Goal: Information Seeking & Learning: Learn about a topic

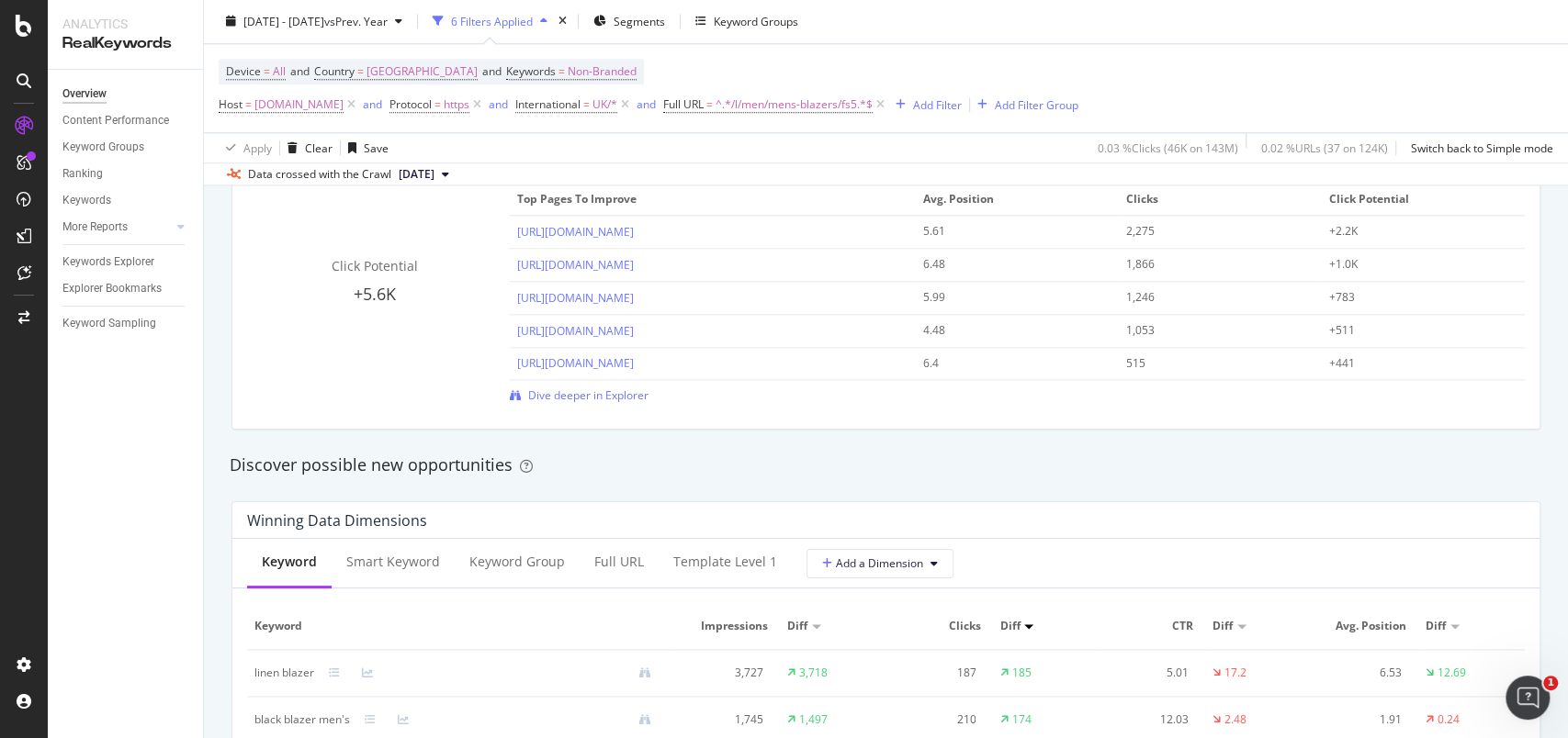
scroll to position [1836, 0]
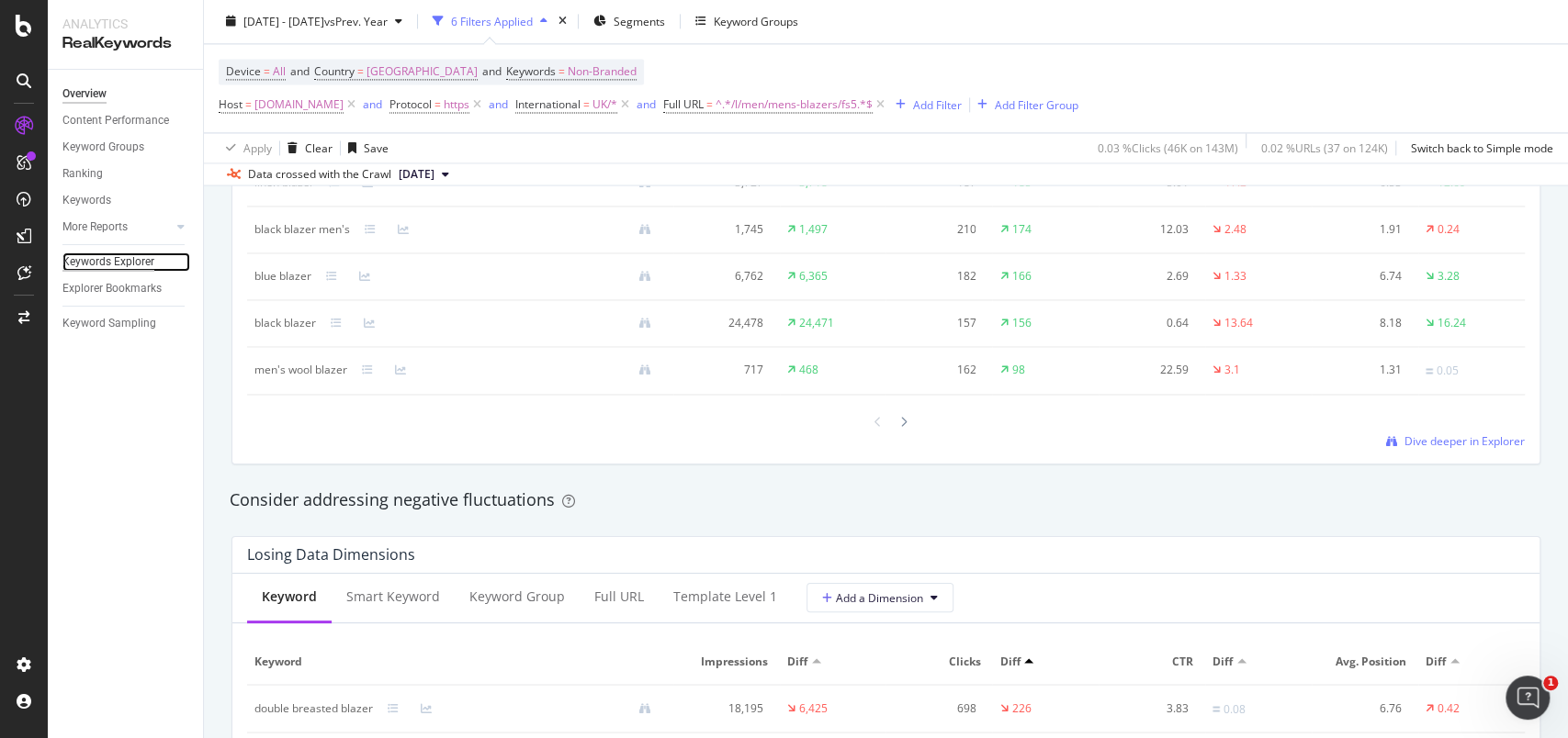
click at [138, 258] on div "Keywords Explorer" at bounding box center [109, 262] width 92 height 19
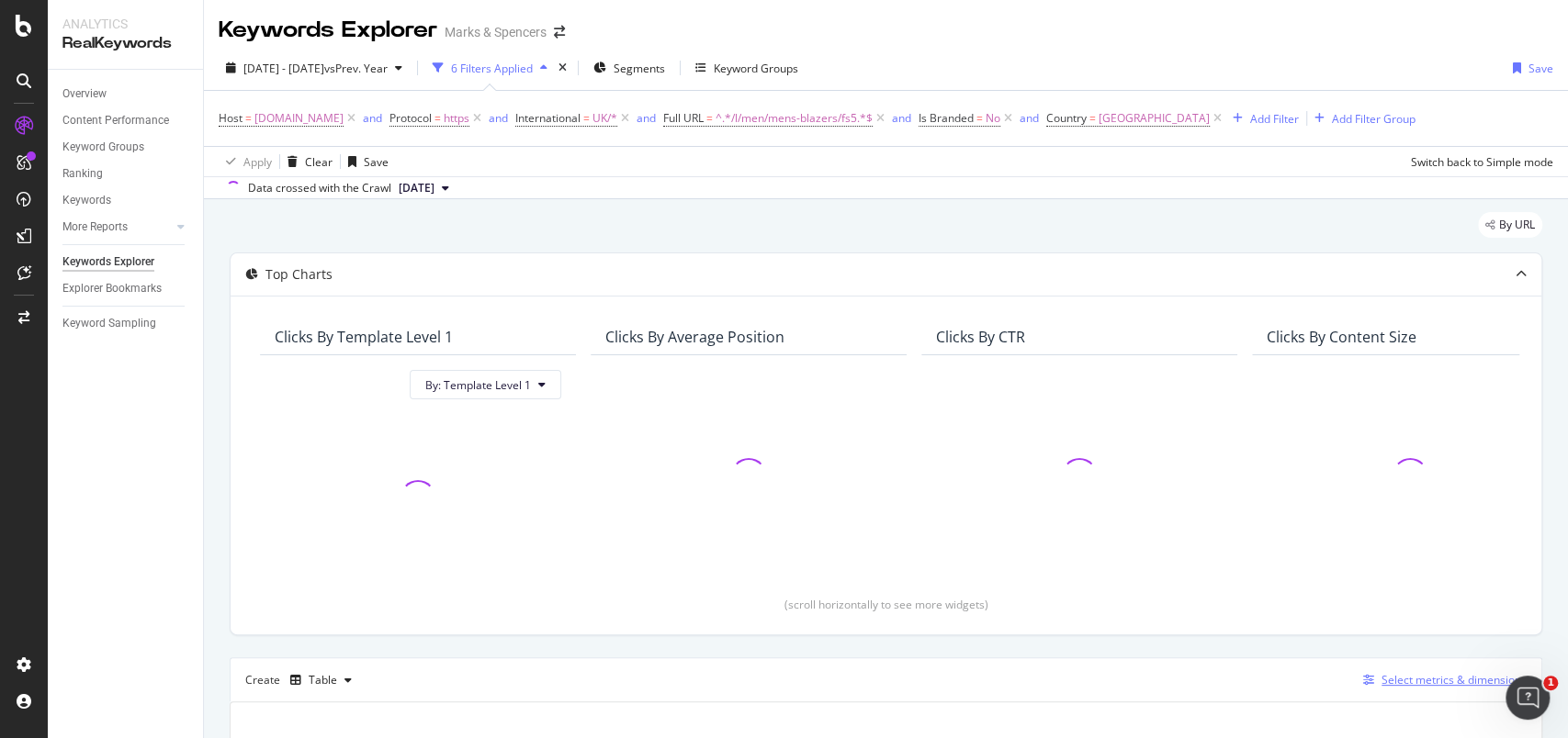
click at [1404, 672] on div "Select metrics & dimensions" at bounding box center [1454, 679] width 145 height 15
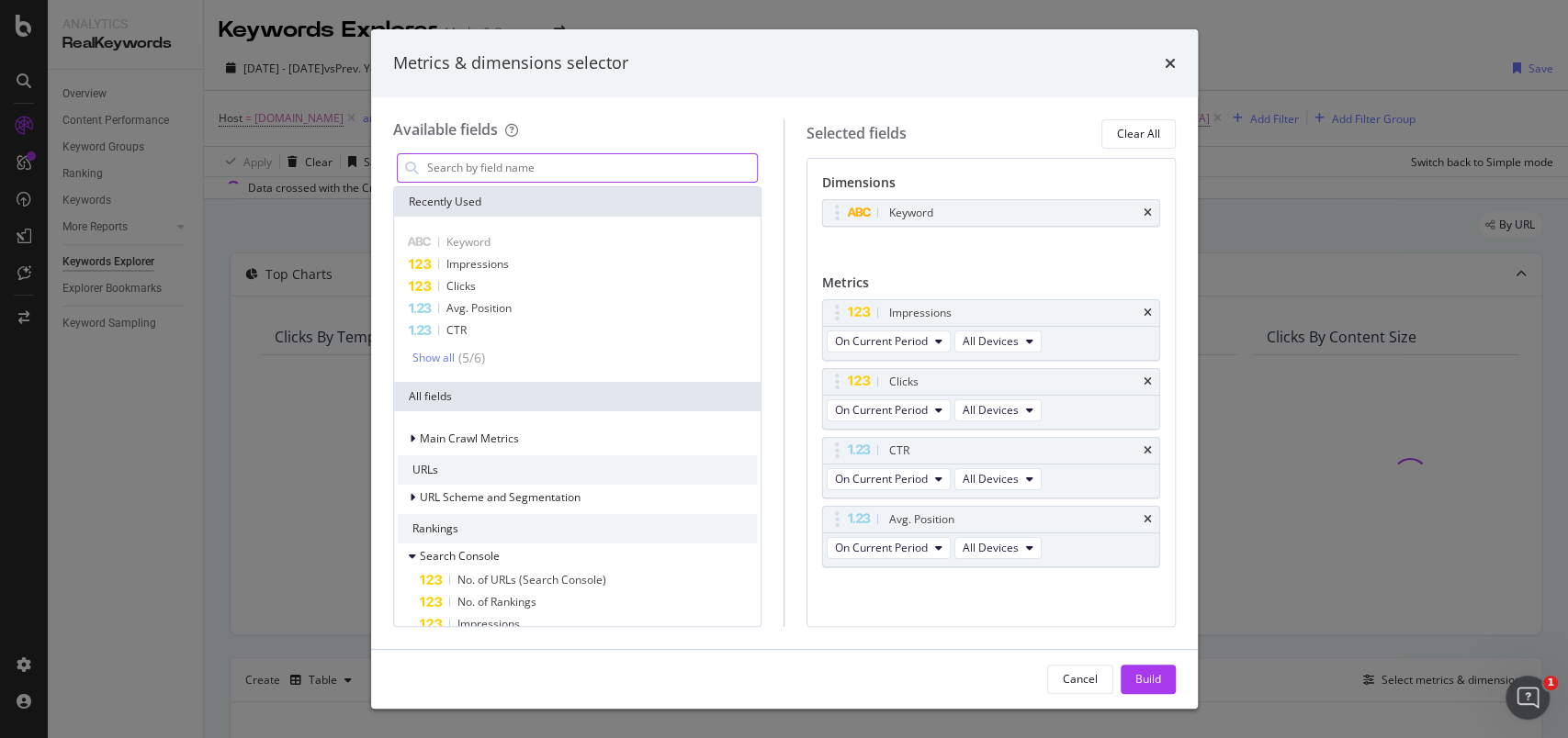
click at [475, 173] on input "modal" at bounding box center [591, 168] width 332 height 28
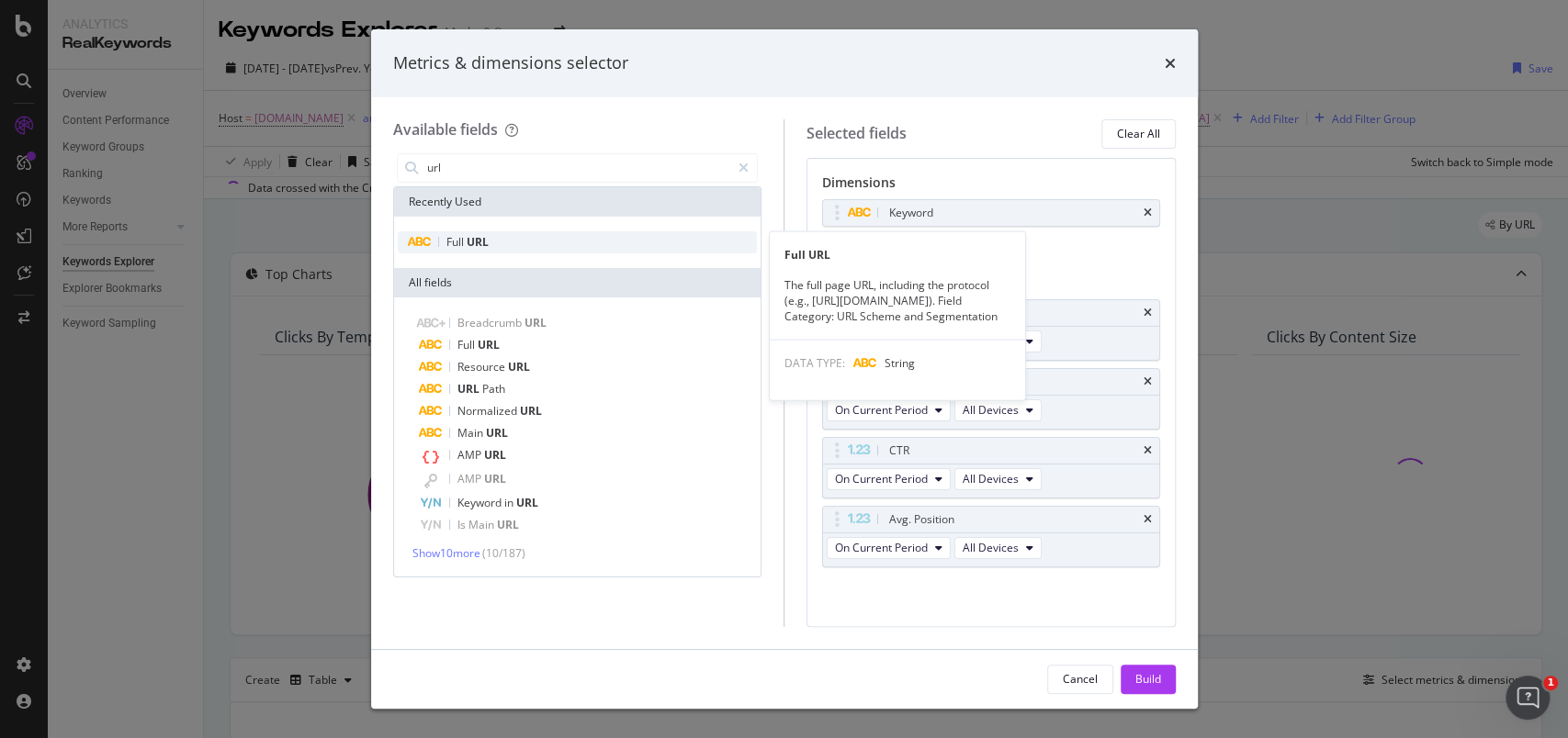
type input "url"
click at [462, 247] on span "Full" at bounding box center [456, 242] width 20 height 15
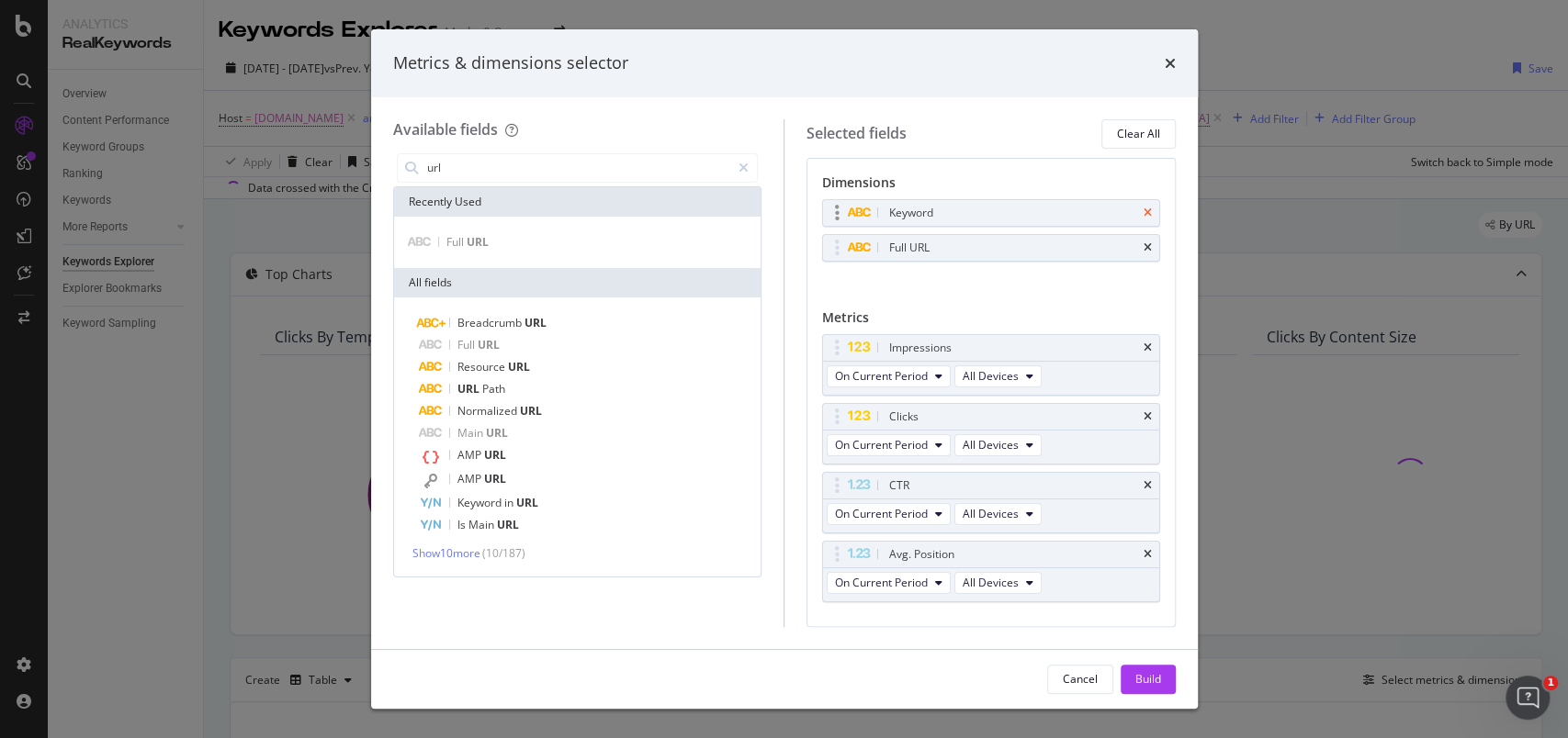
click at [1144, 210] on icon "times" at bounding box center [1147, 212] width 9 height 11
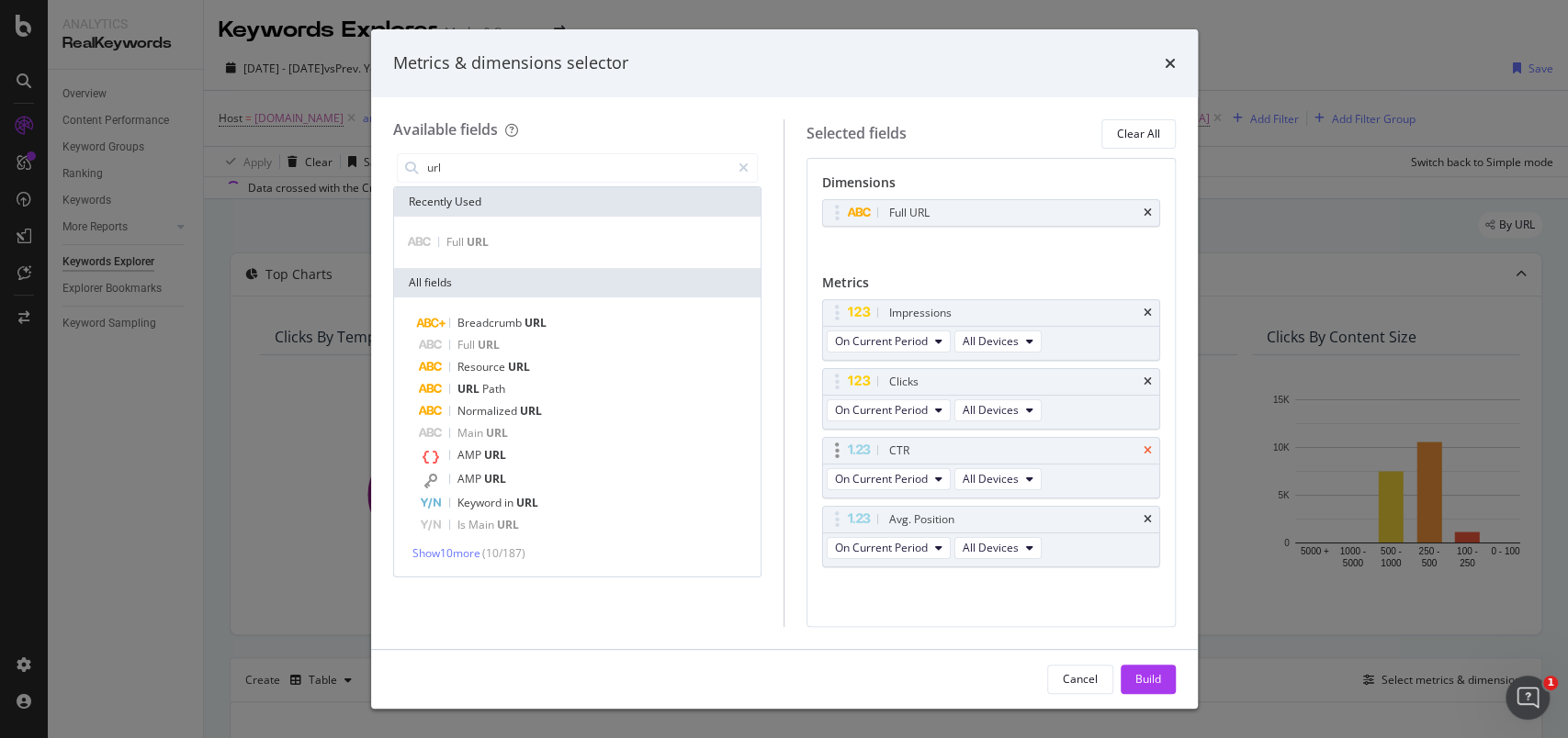
click at [1144, 451] on icon "times" at bounding box center [1147, 450] width 9 height 11
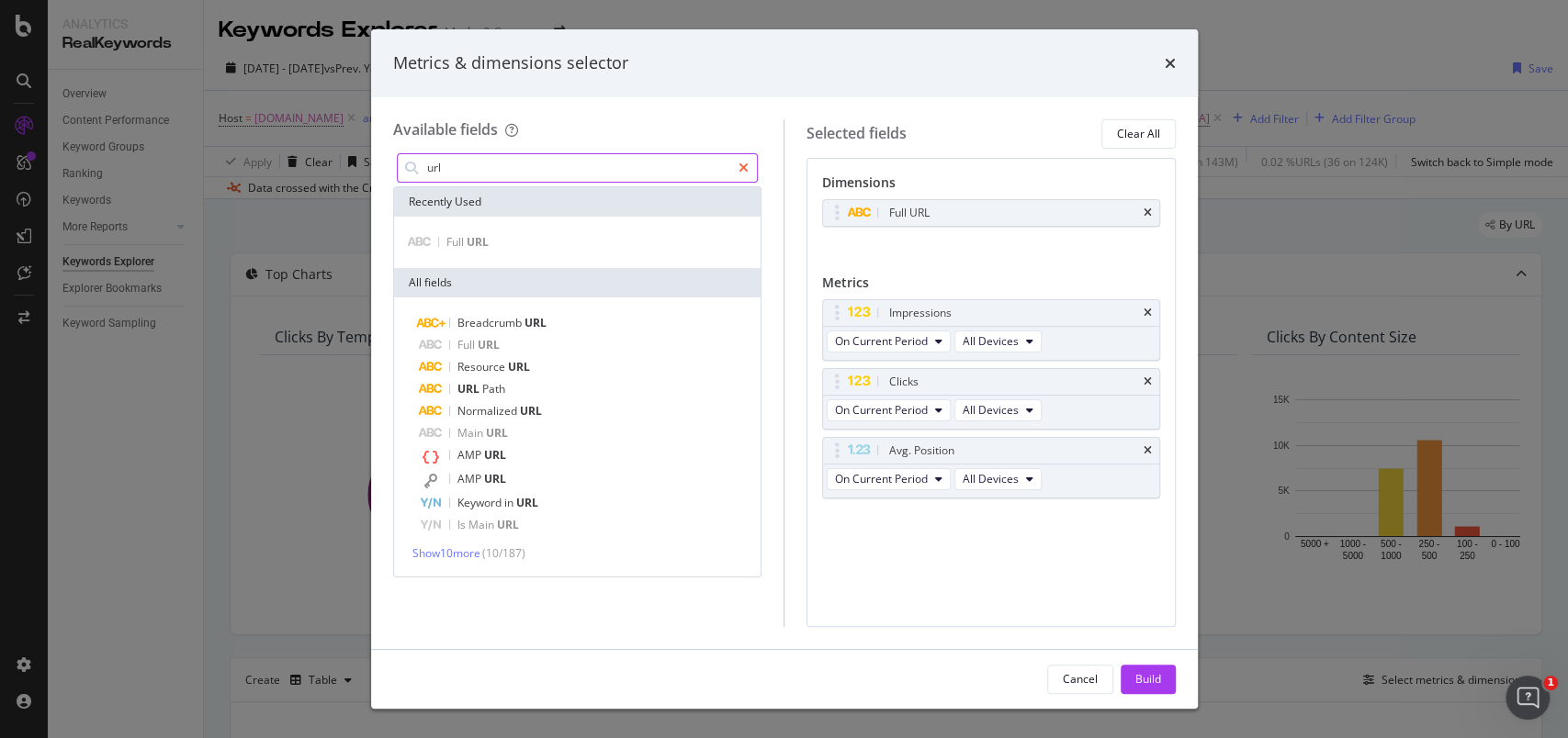
click at [748, 166] on icon "modal" at bounding box center [743, 167] width 11 height 12
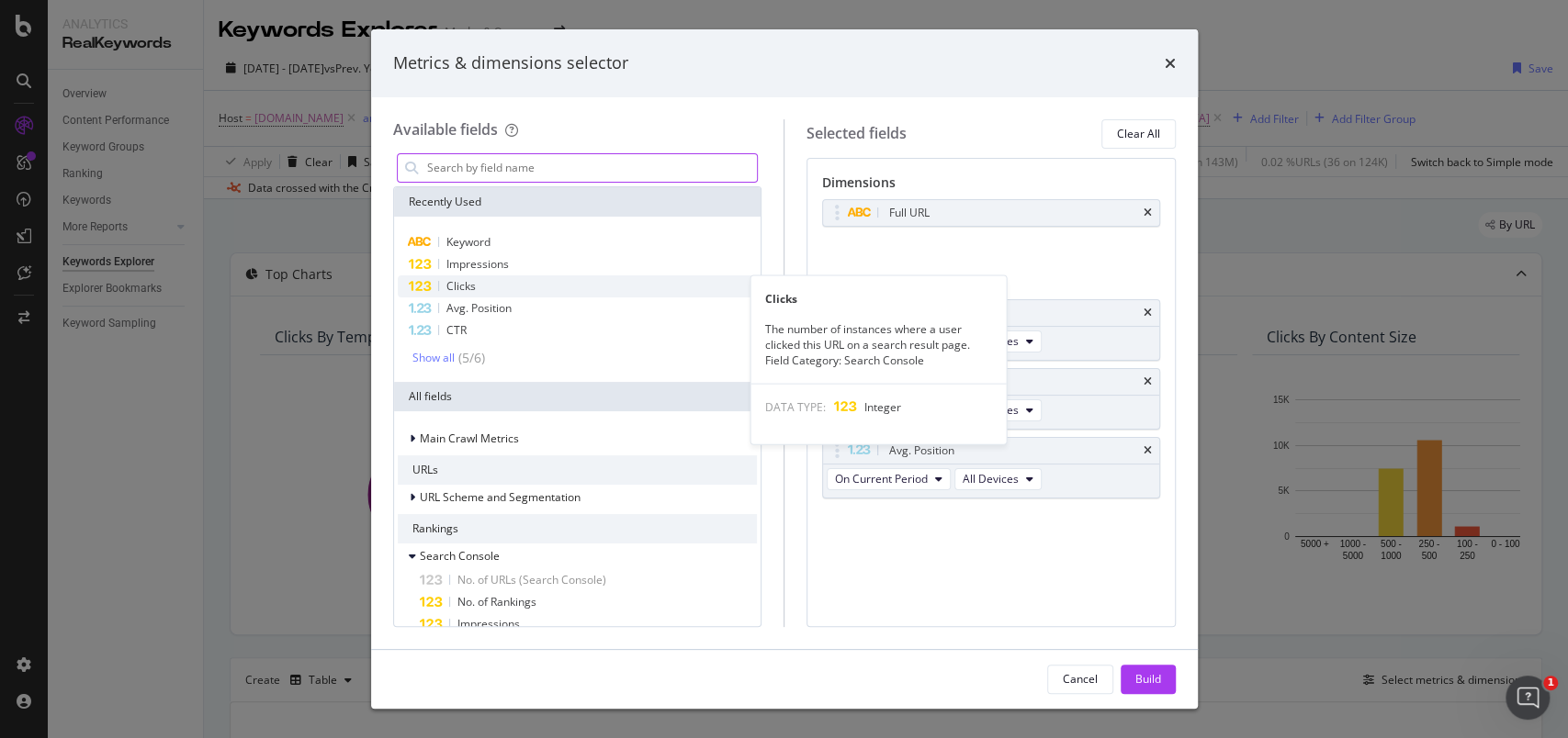
click at [487, 280] on div "Clicks" at bounding box center [577, 286] width 360 height 22
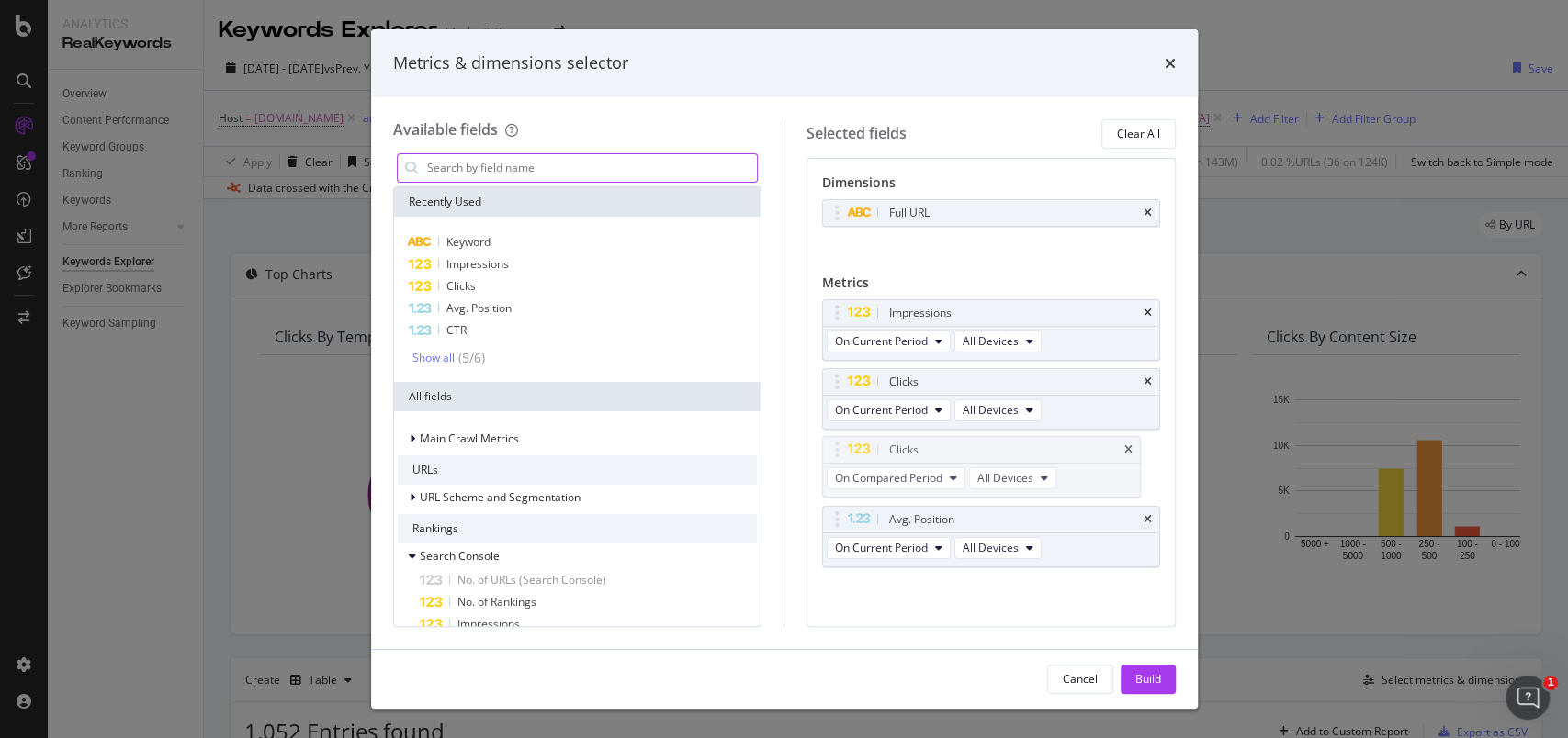
drag, startPoint x: 836, startPoint y: 524, endPoint x: 626, endPoint y: 386, distance: 251.3
click at [837, 452] on body "Analytics RealKeywords Overview Content Performance Keyword Groups Ranking Keyw…" at bounding box center [784, 369] width 1568 height 738
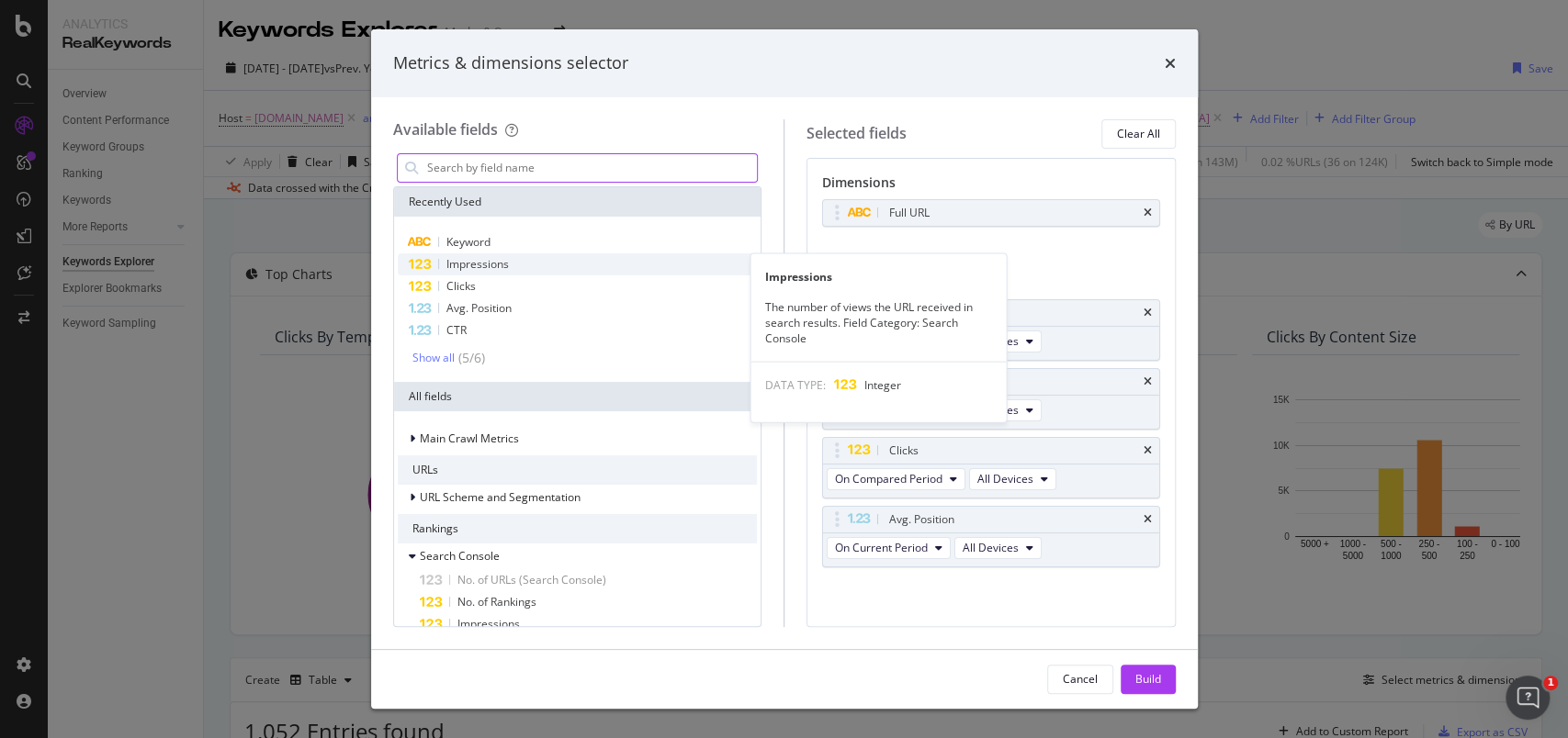
click at [484, 270] on span "Impressions" at bounding box center [477, 264] width 62 height 15
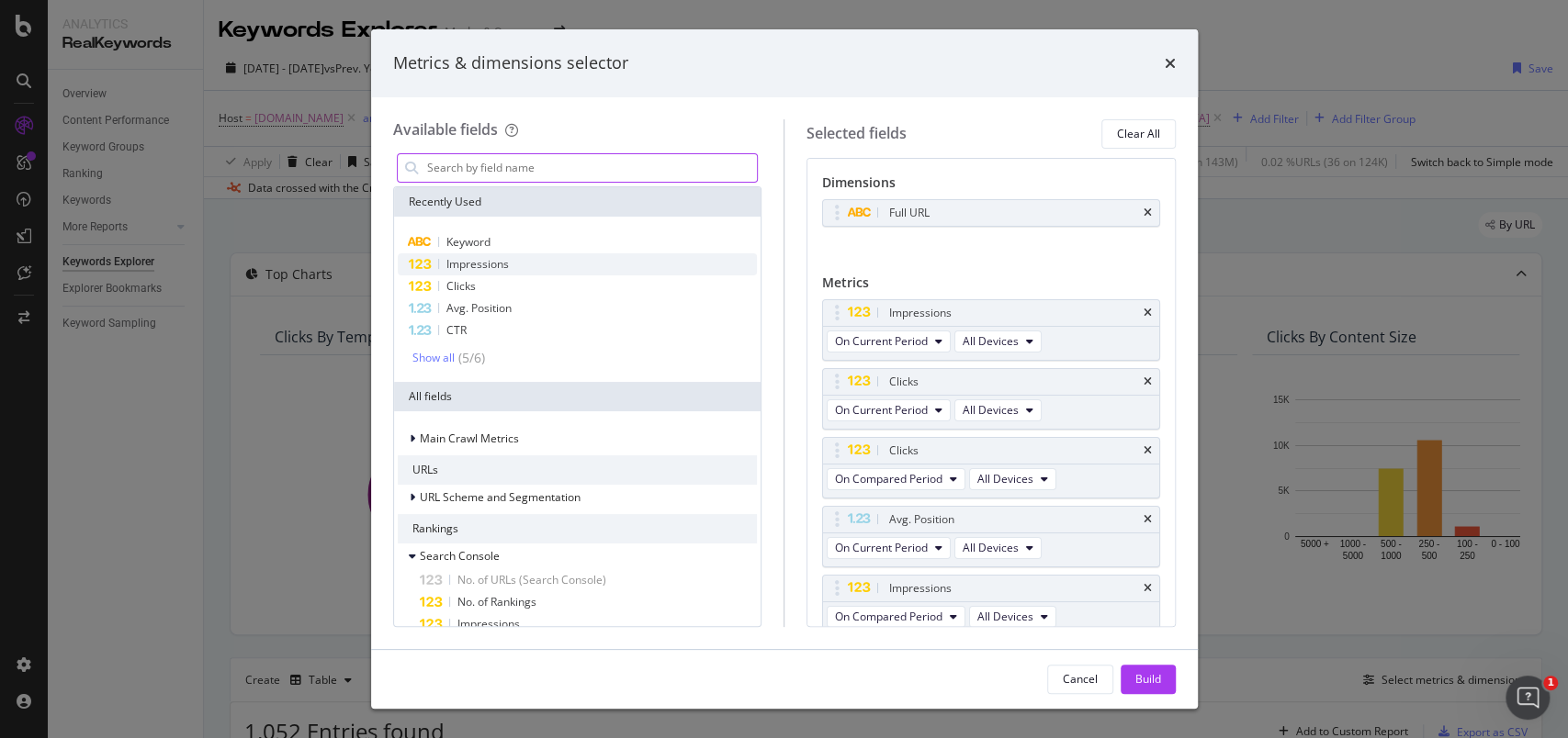
scroll to position [8, 0]
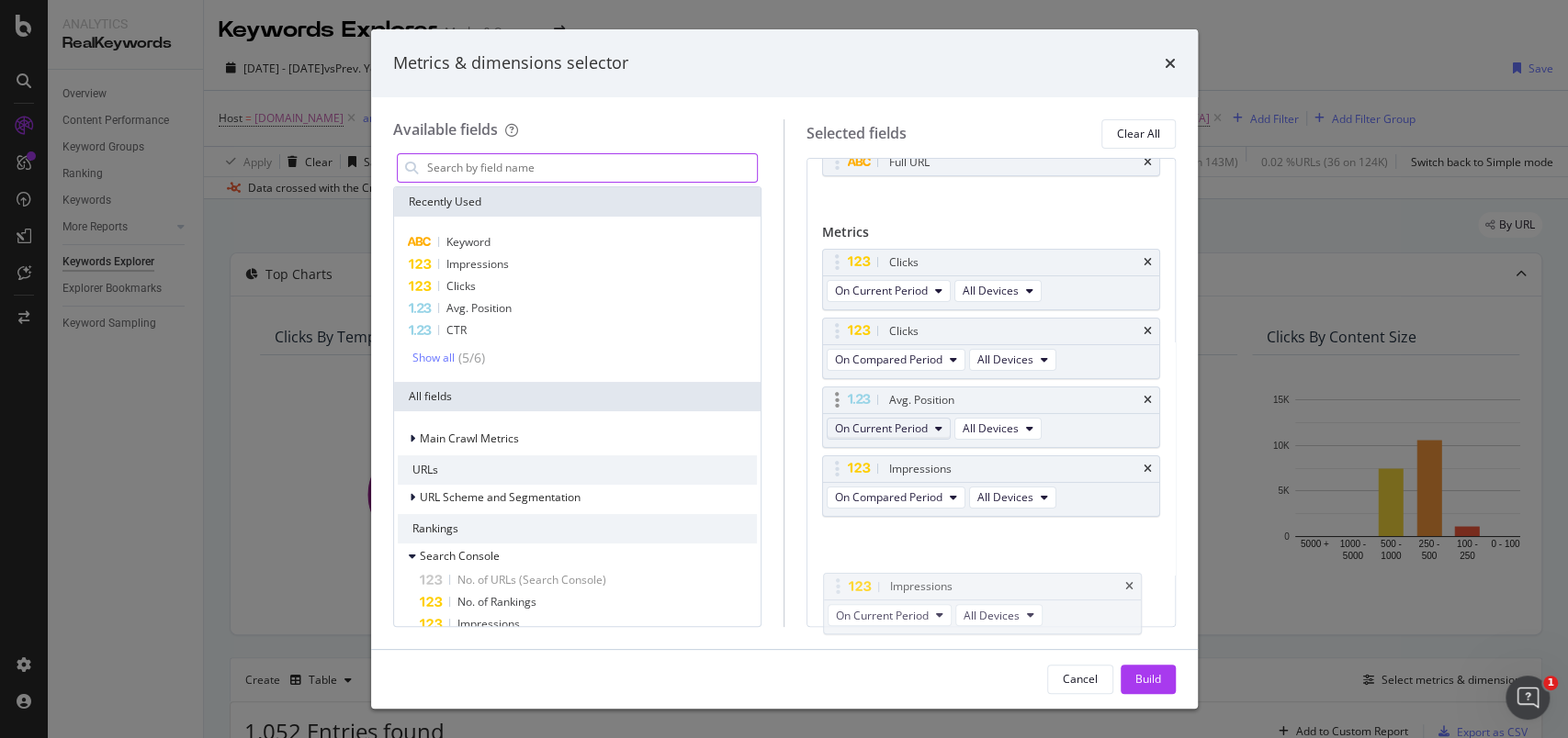
drag, startPoint x: 837, startPoint y: 301, endPoint x: 834, endPoint y: 431, distance: 130.0
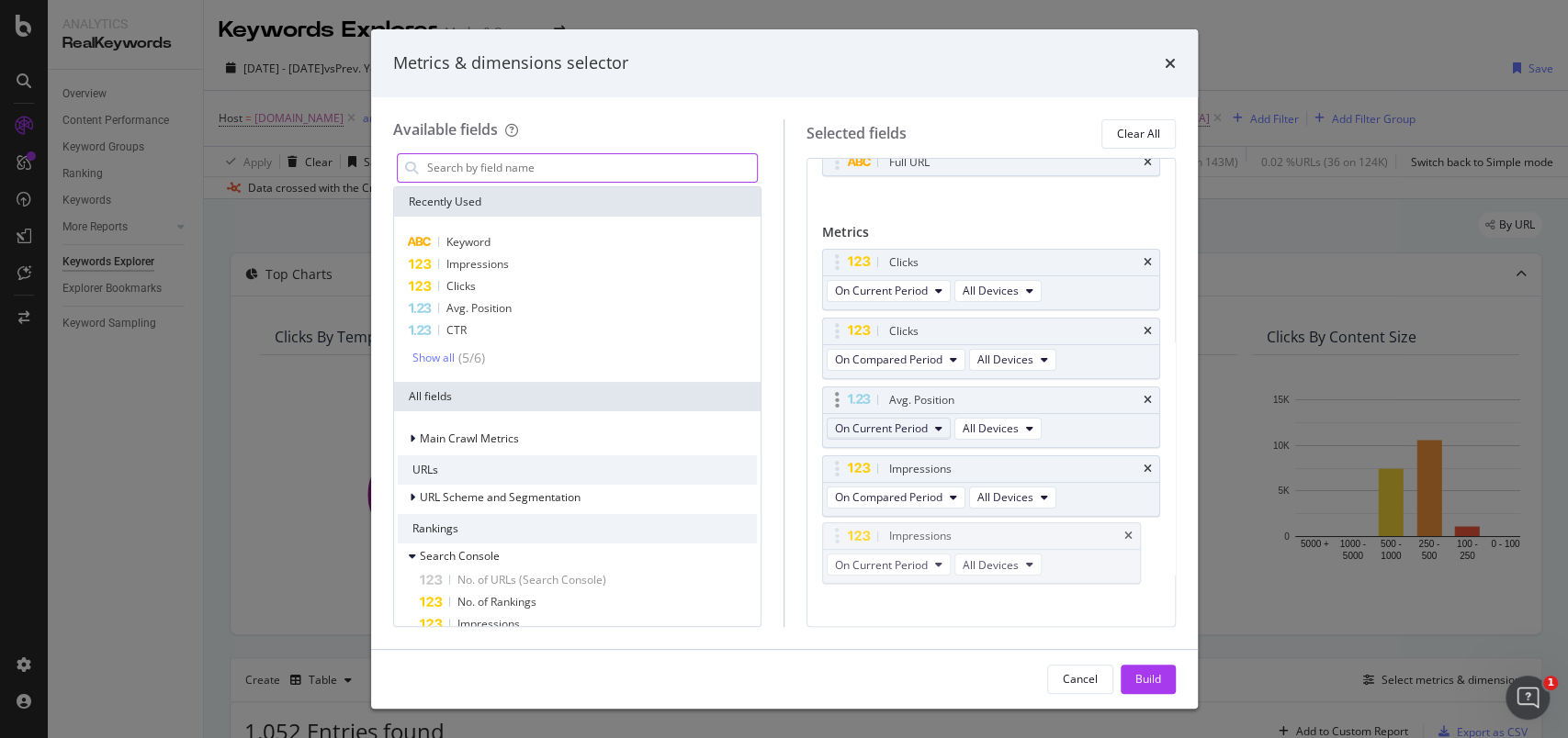
scroll to position [53, 0]
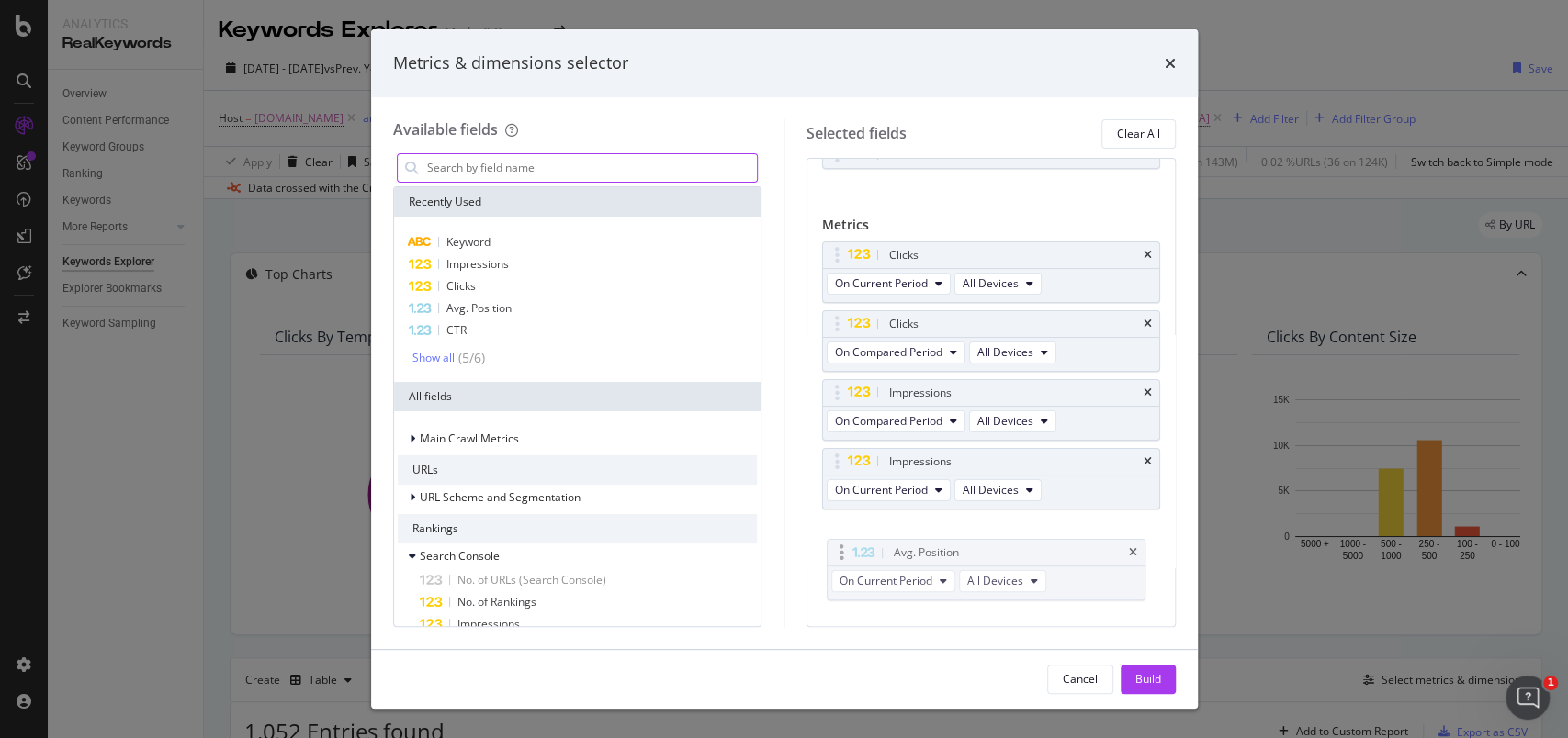
drag, startPoint x: 835, startPoint y: 396, endPoint x: 839, endPoint y: 553, distance: 157.1
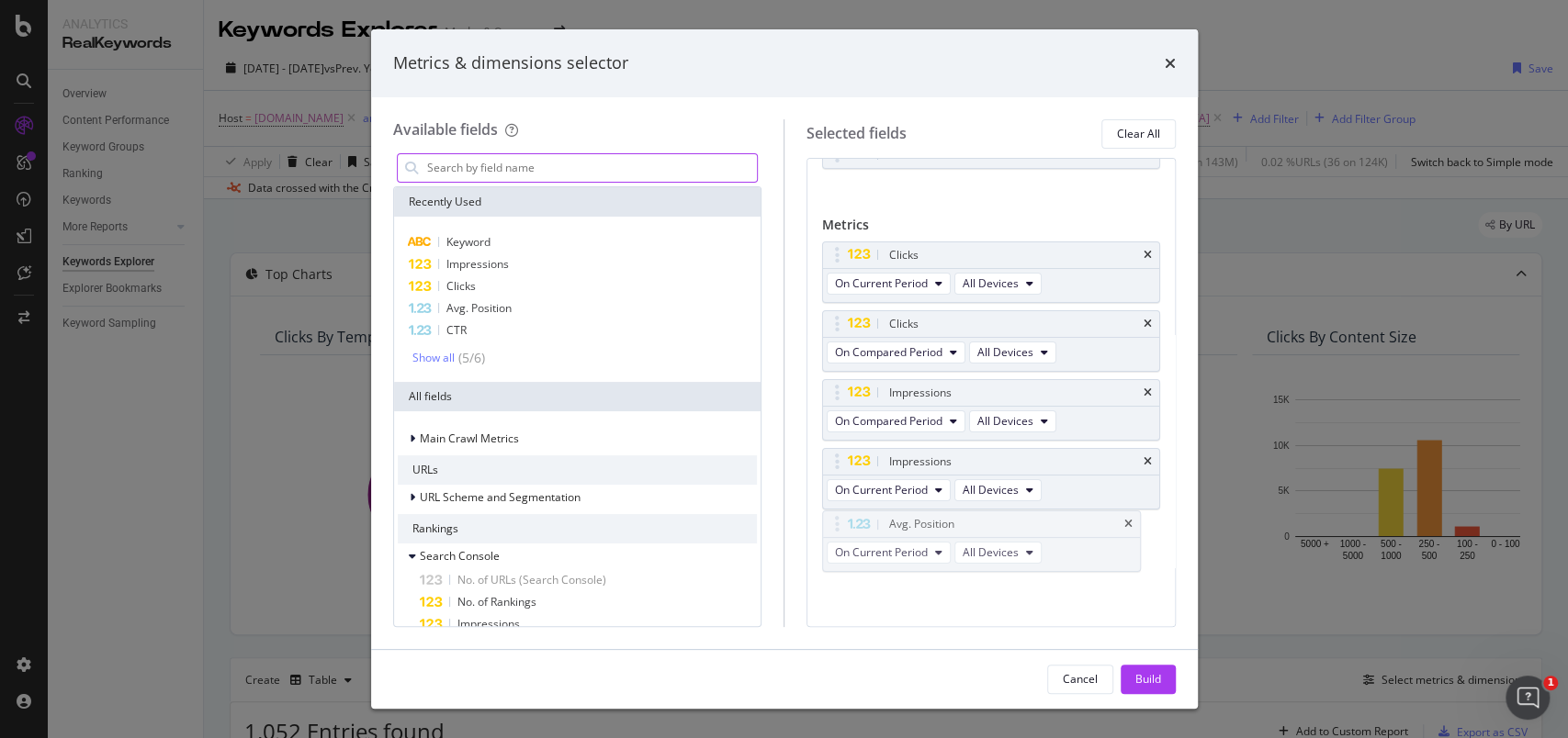
scroll to position [62, 0]
click at [493, 310] on span "Avg. Position" at bounding box center [479, 308] width 65 height 15
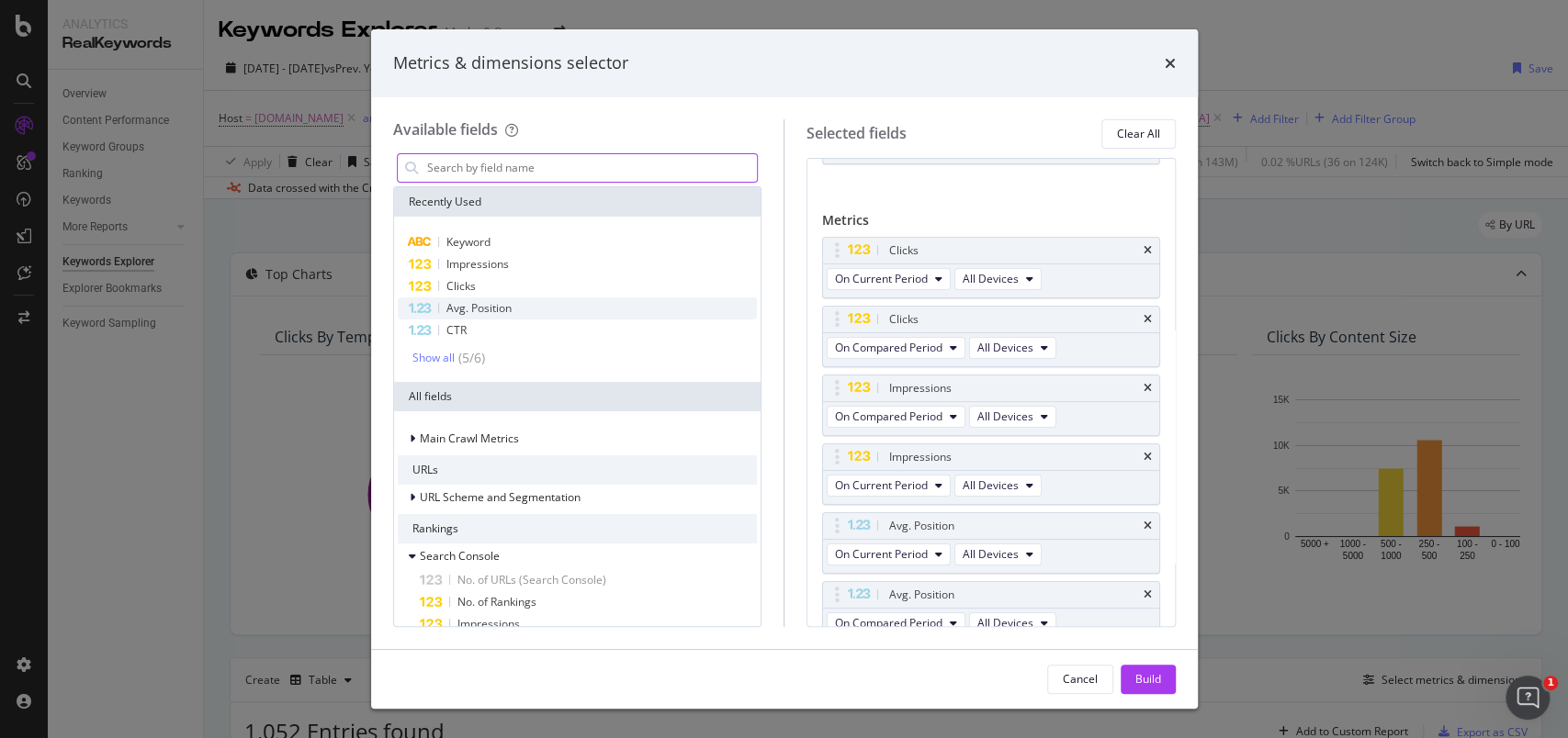
scroll to position [76, 0]
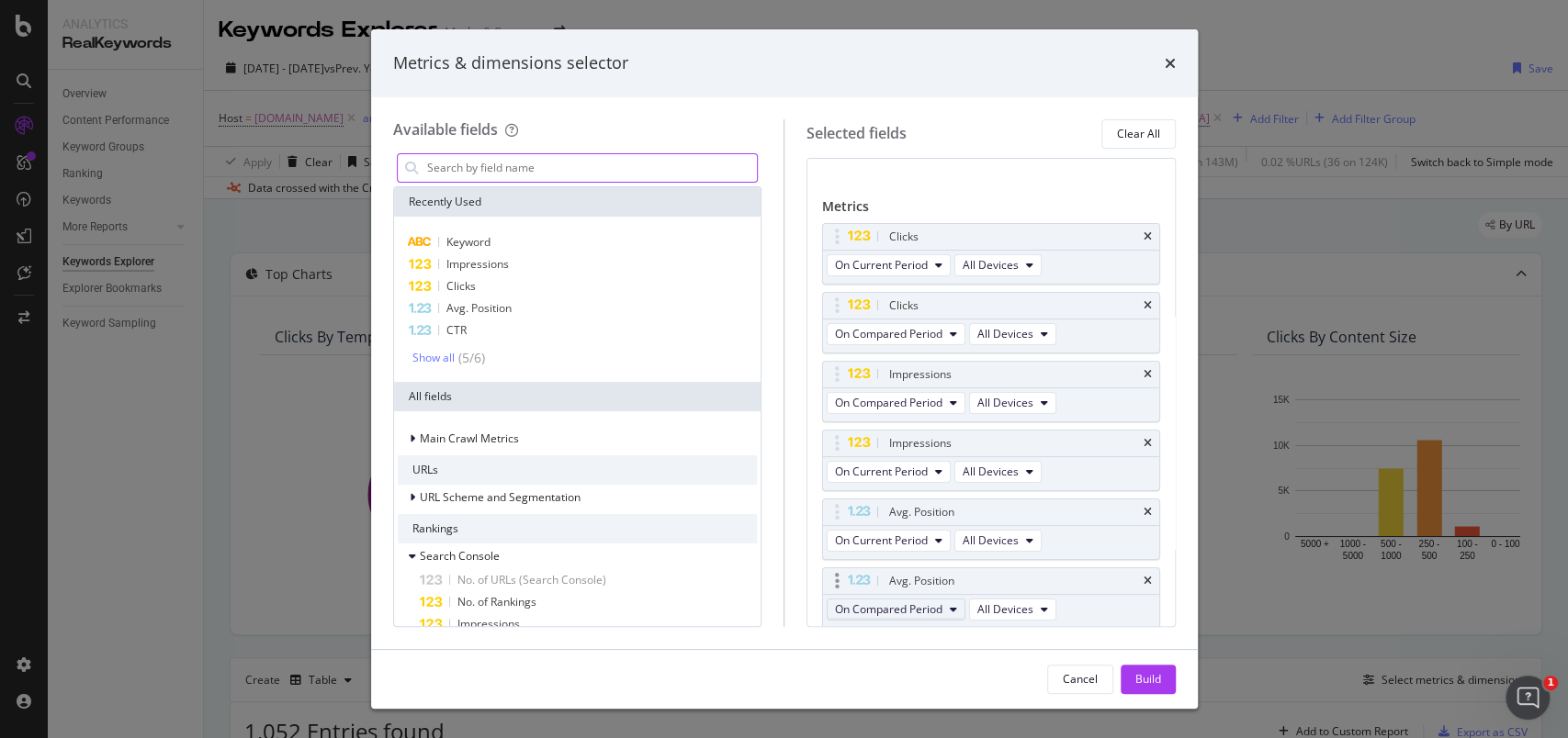
click at [908, 610] on span "On Compared Period" at bounding box center [889, 609] width 108 height 15
click at [933, 583] on span "Diff. between Periods - Value" at bounding box center [930, 574] width 178 height 16
click at [919, 476] on span "On Current Period" at bounding box center [881, 471] width 93 height 15
click at [933, 602] on span "Diff. between Periods - Value" at bounding box center [930, 604] width 178 height 16
click at [912, 338] on span "On Compared Period" at bounding box center [889, 334] width 108 height 15
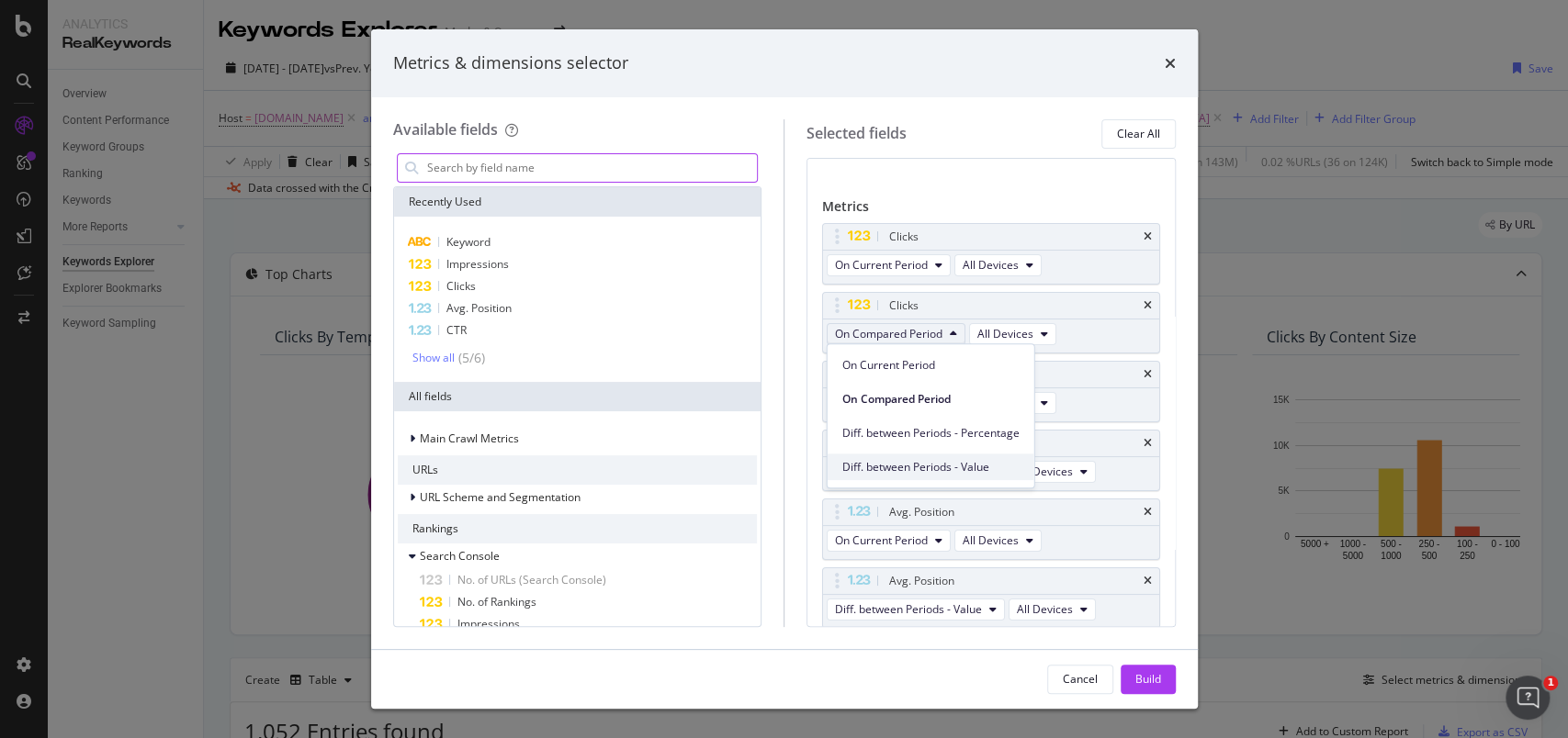
click at [923, 469] on span "Diff. between Periods - Value" at bounding box center [930, 466] width 178 height 16
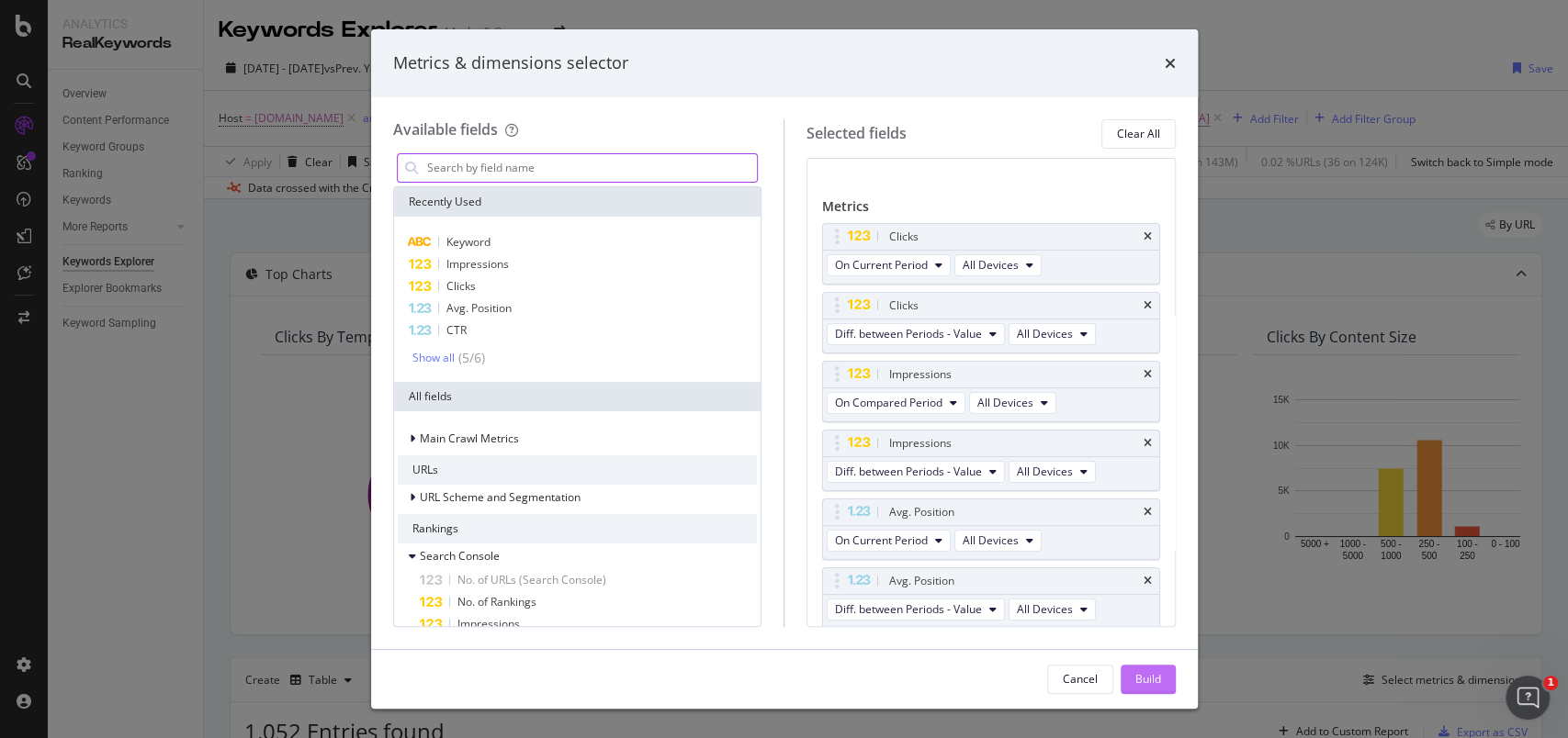
click at [1135, 674] on div "Build" at bounding box center [1147, 678] width 26 height 15
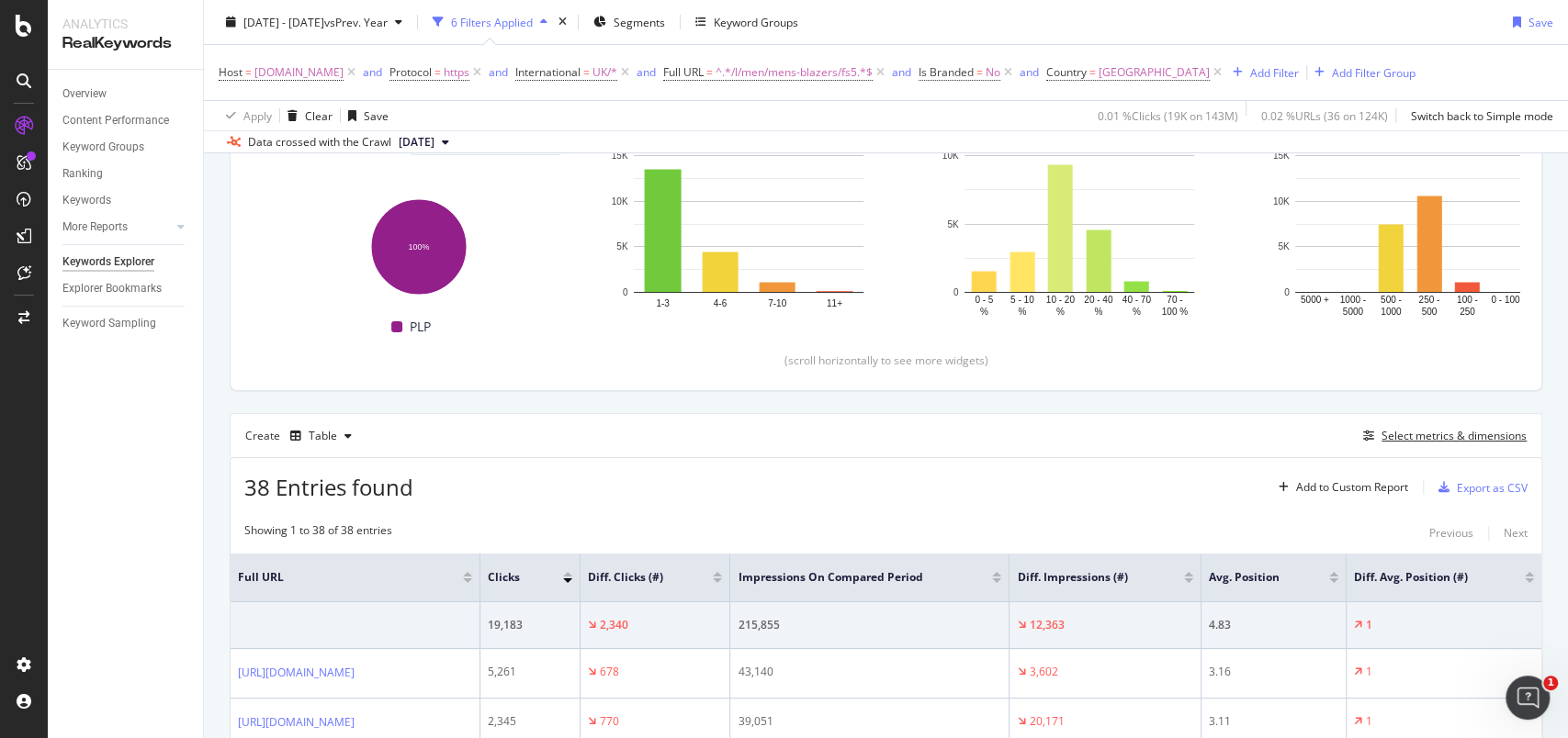
scroll to position [489, 0]
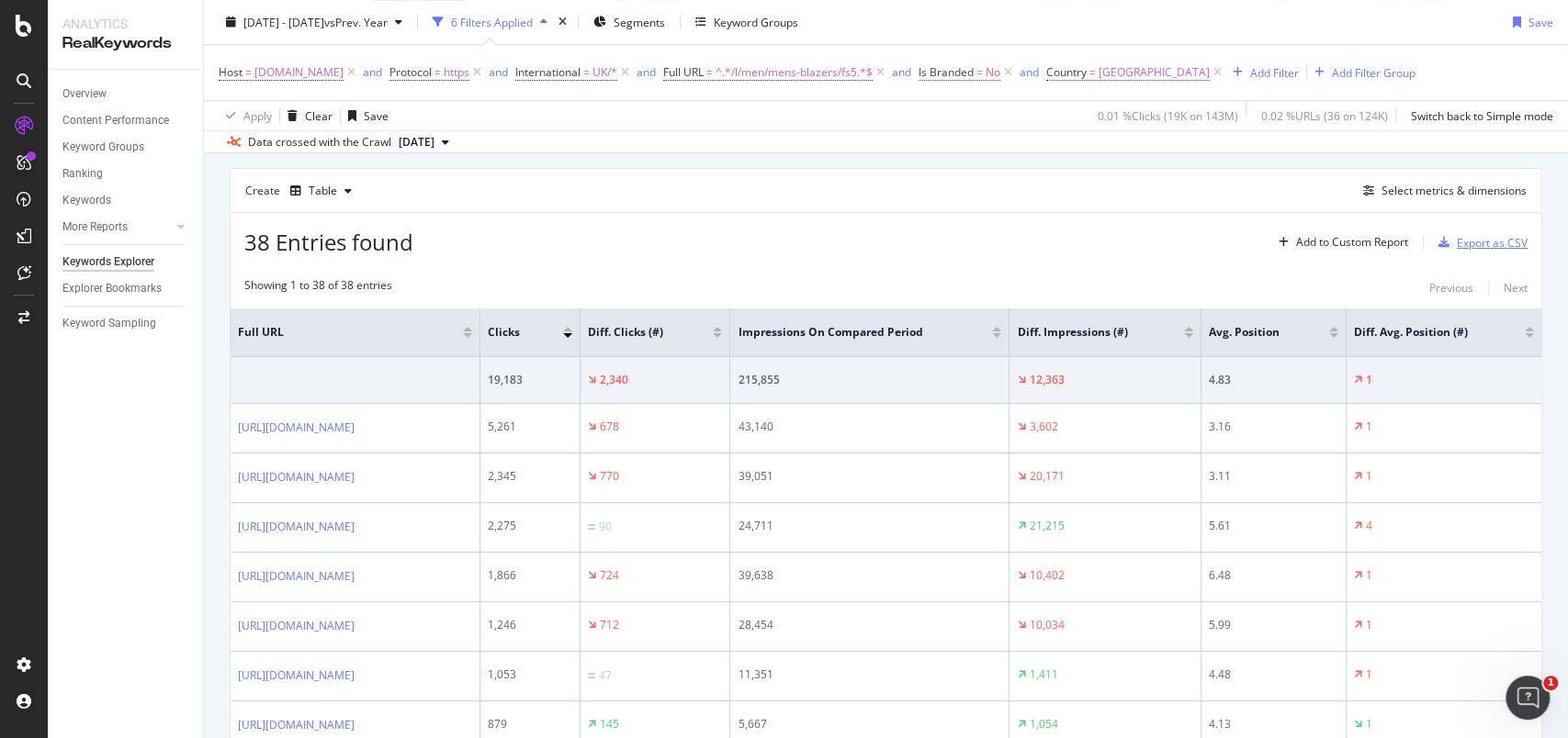
click at [1477, 246] on div "Export as CSV" at bounding box center [1492, 243] width 71 height 15
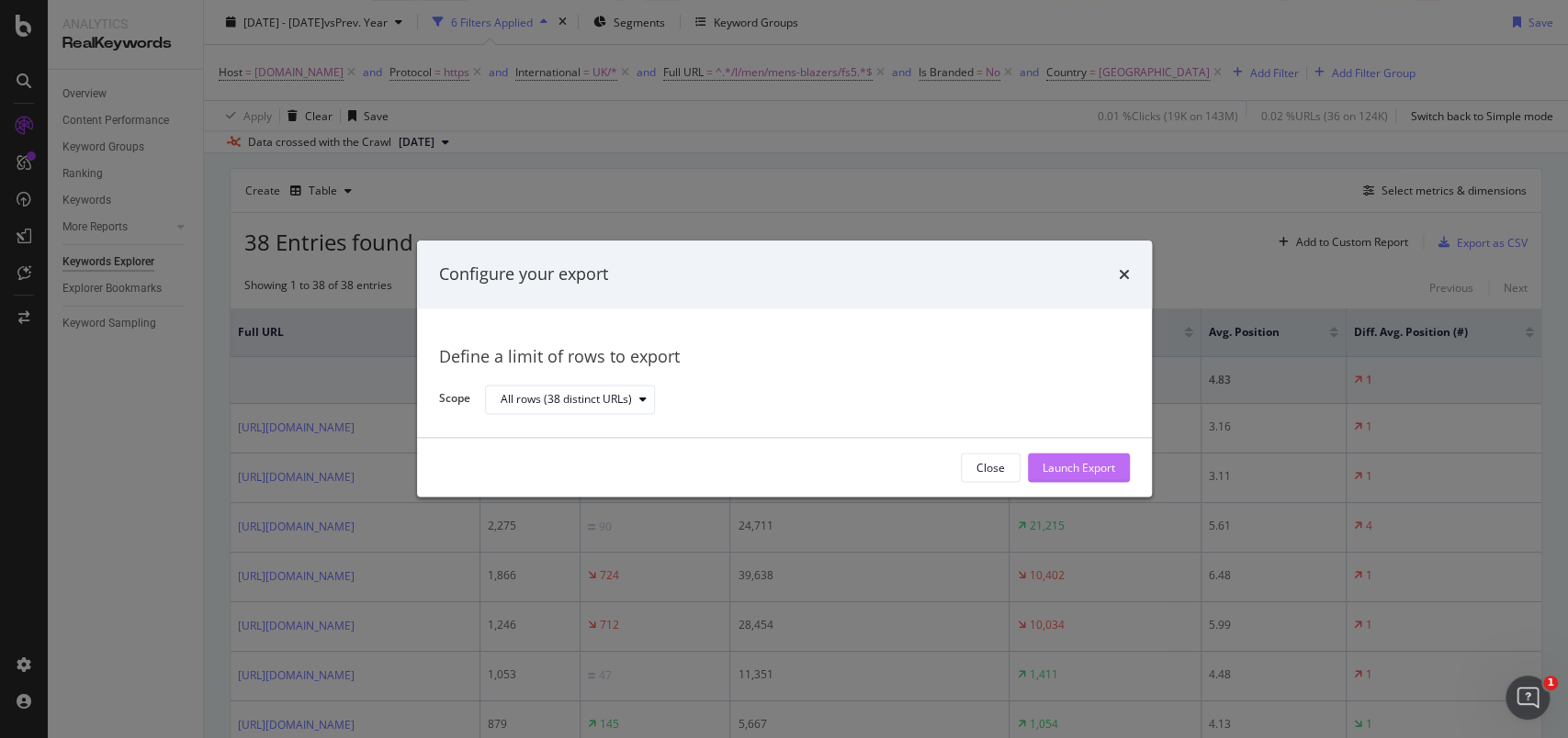
click at [1045, 455] on div "Launch Export" at bounding box center [1079, 468] width 73 height 28
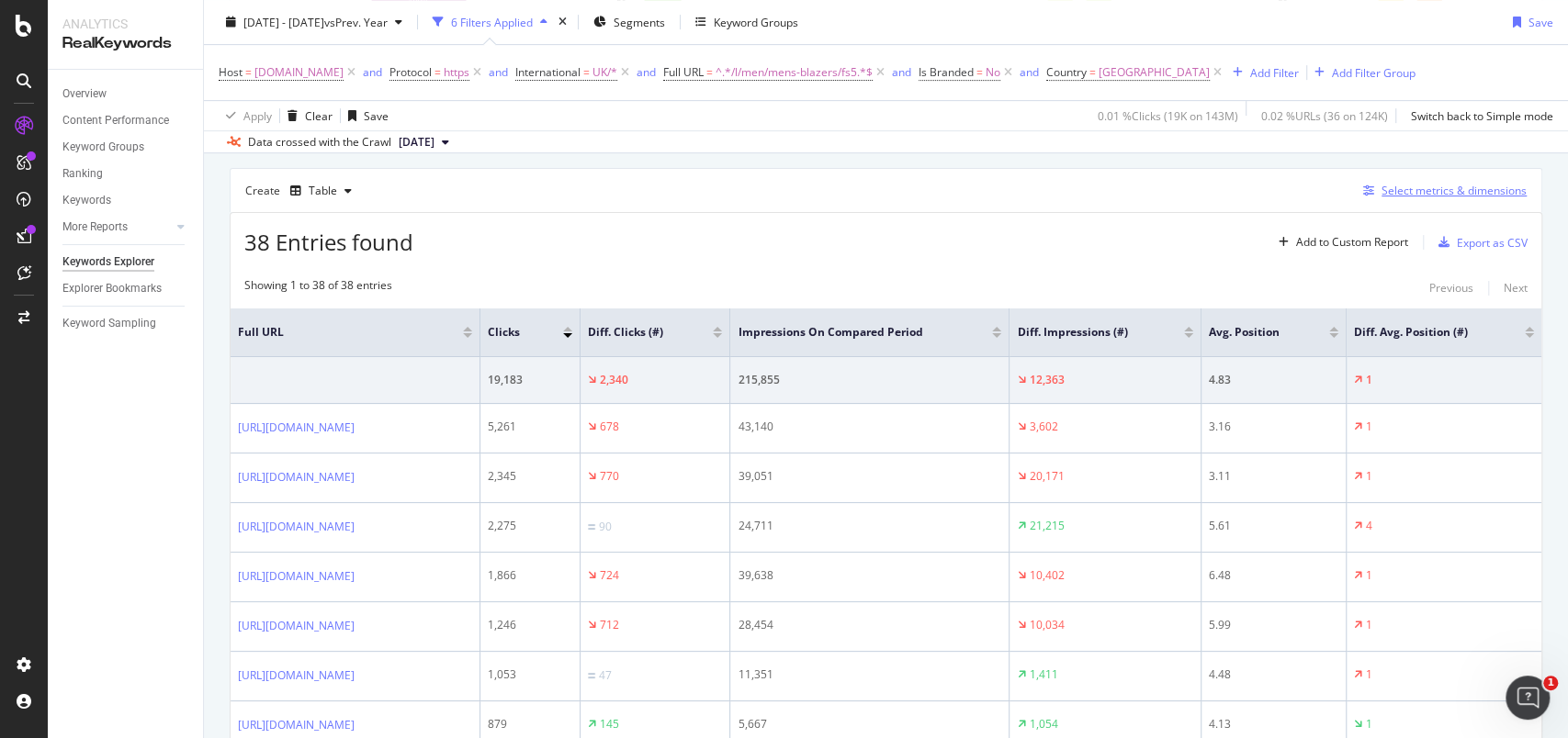
click at [1426, 185] on div "Select metrics & dimensions" at bounding box center [1454, 190] width 145 height 15
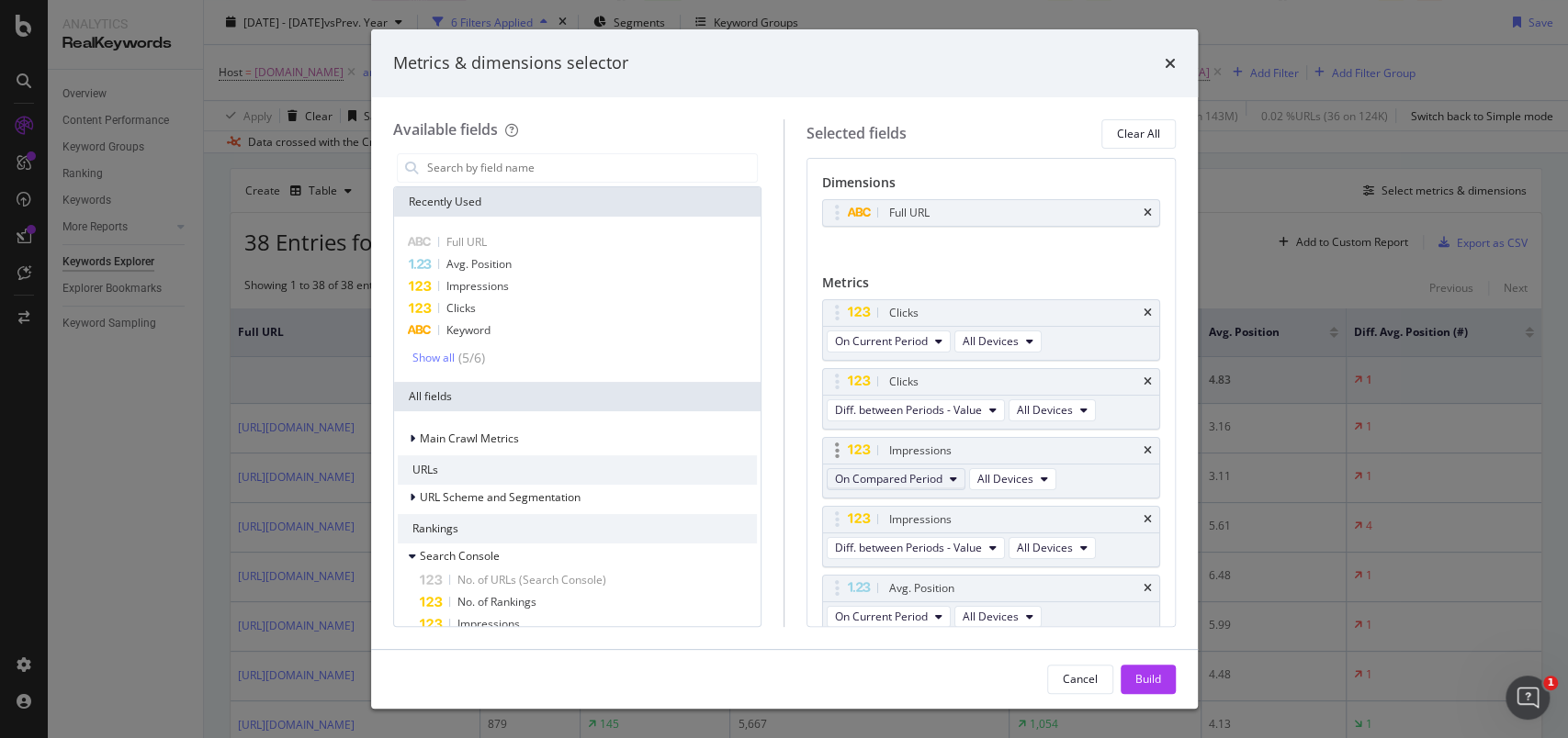
click at [955, 480] on icon "modal" at bounding box center [953, 479] width 8 height 11
click at [953, 498] on div "On Current Period" at bounding box center [930, 511] width 206 height 27
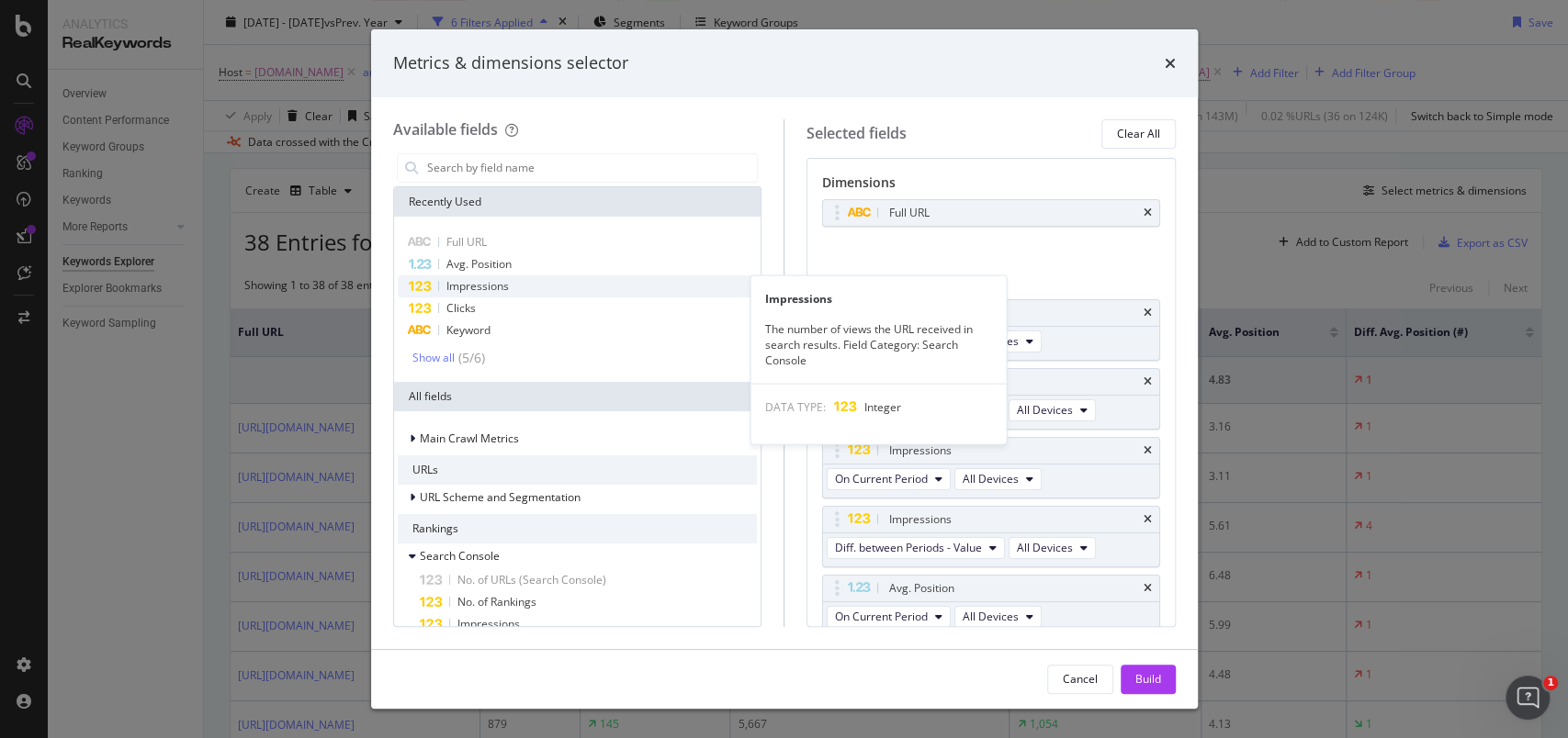
click at [464, 290] on span "Impressions" at bounding box center [477, 286] width 62 height 15
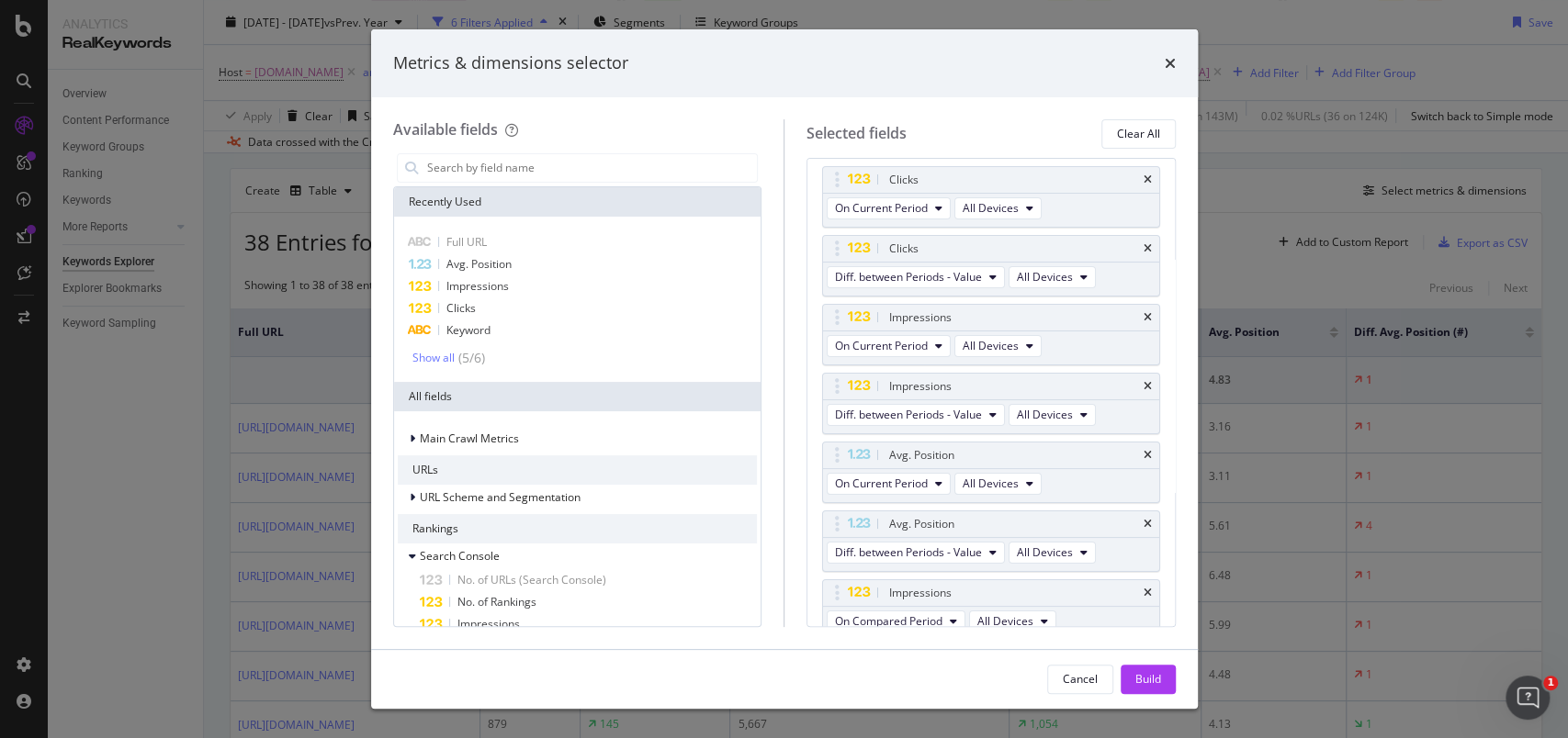
scroll to position [145, 0]
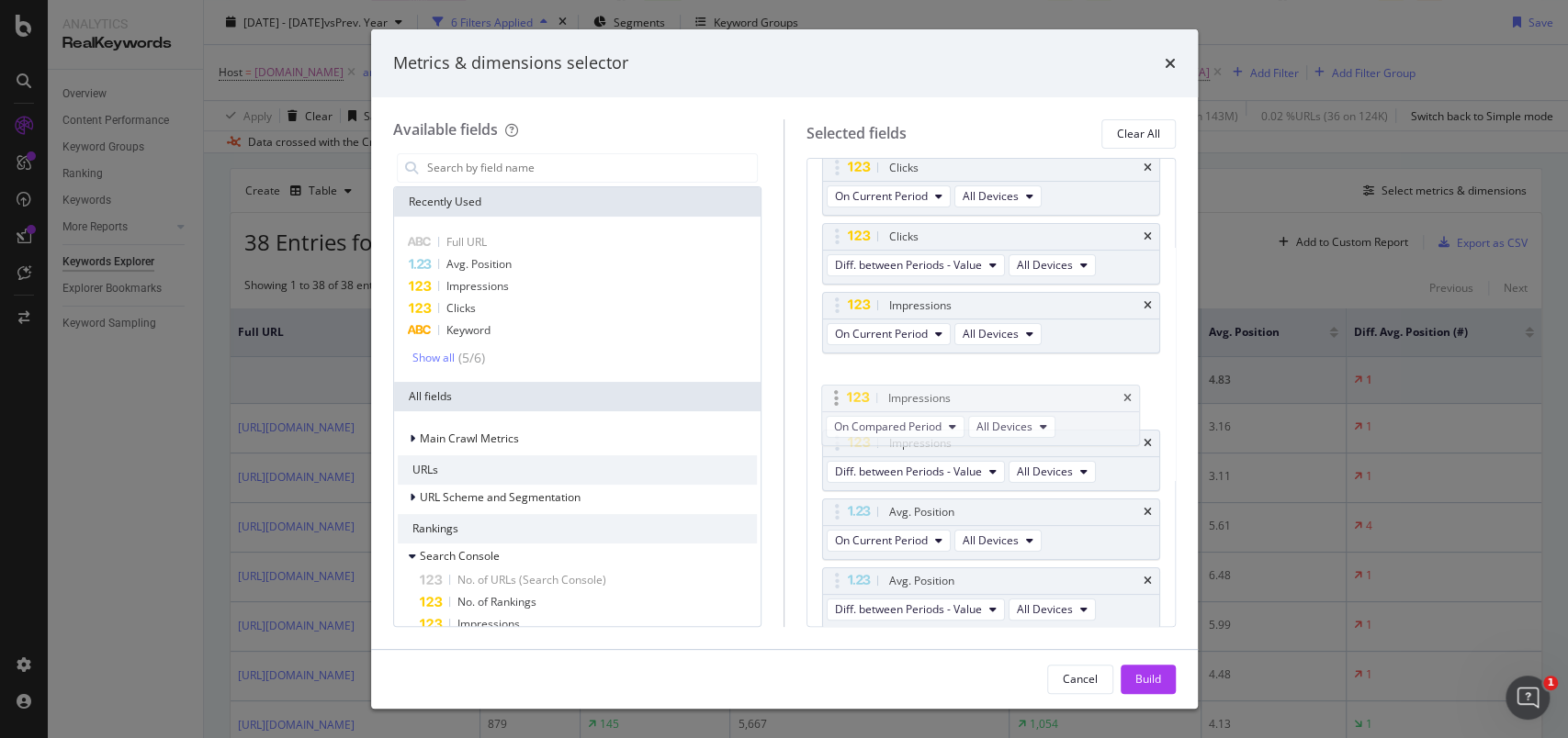
drag, startPoint x: 835, startPoint y: 589, endPoint x: 834, endPoint y: 408, distance: 181.0
click at [834, 408] on body "Analytics RealKeywords Overview Content Performance Keyword Groups Ranking Keyw…" at bounding box center [784, 369] width 1568 height 738
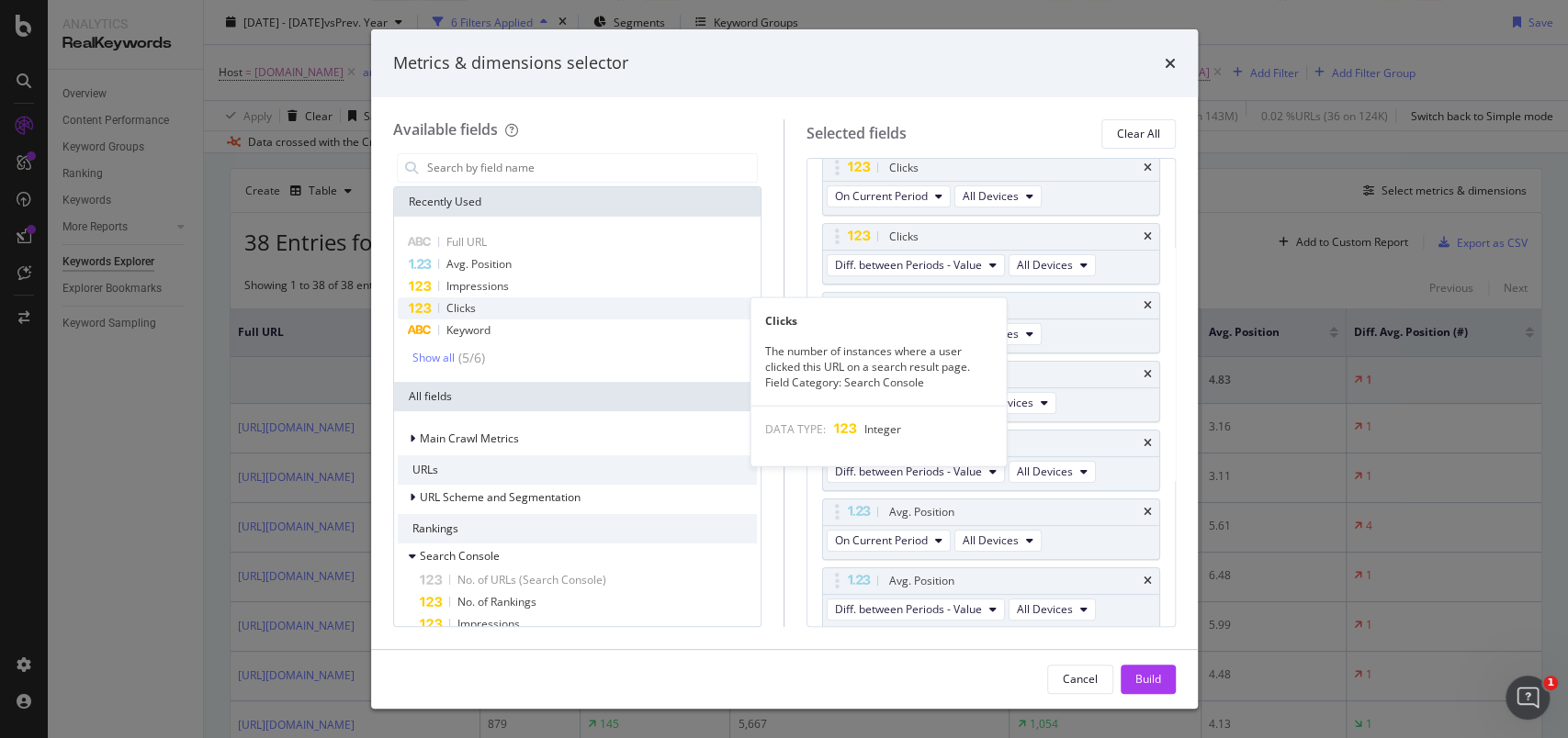
click at [485, 308] on div "Clicks" at bounding box center [577, 308] width 360 height 22
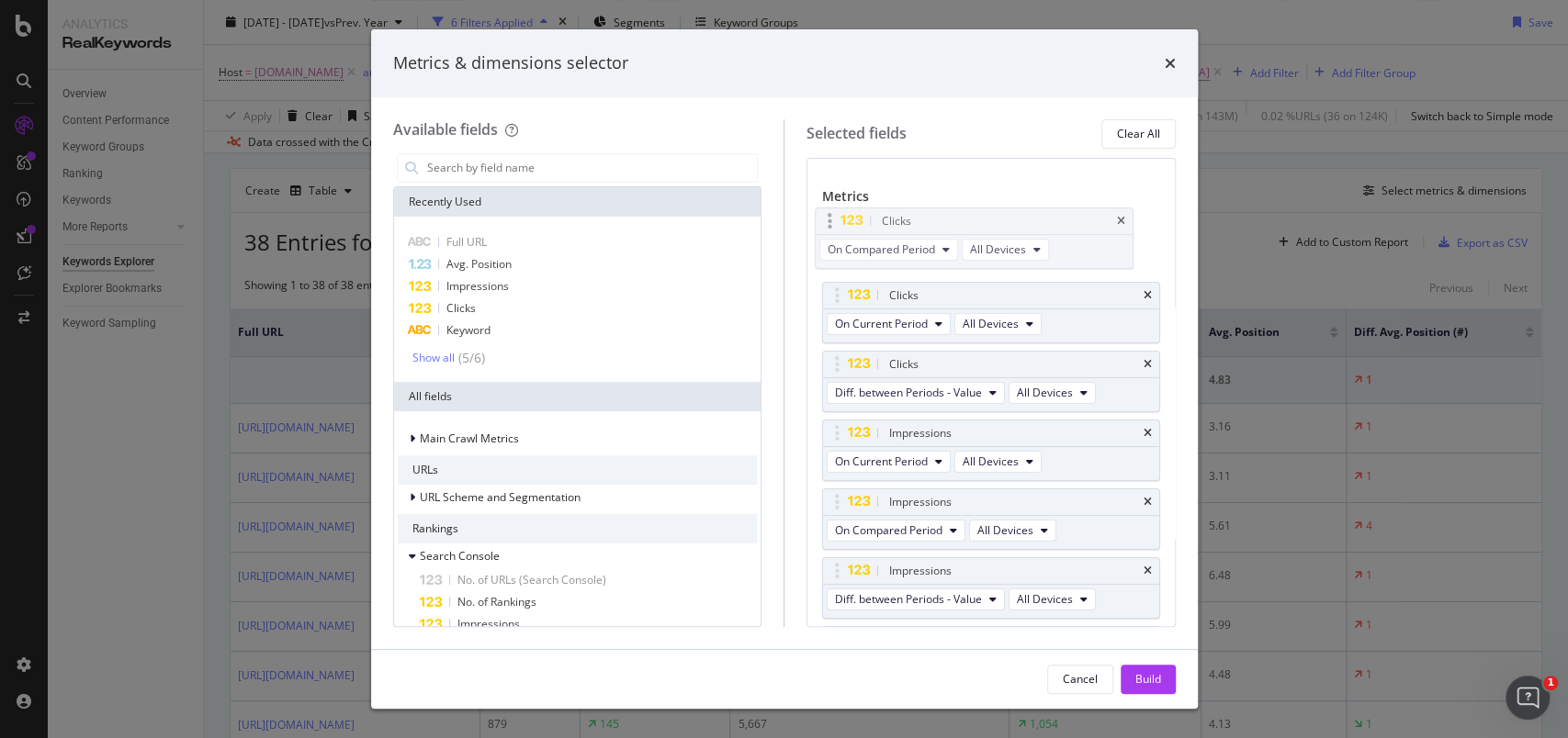
scroll to position [84, 0]
drag, startPoint x: 834, startPoint y: 541, endPoint x: 831, endPoint y: 312, distance: 229.0
click at [831, 312] on body "Analytics RealKeywords Overview Content Performance Keyword Groups Ranking Keyw…" at bounding box center [784, 369] width 1568 height 738
click at [1147, 678] on div "Build" at bounding box center [1147, 678] width 26 height 15
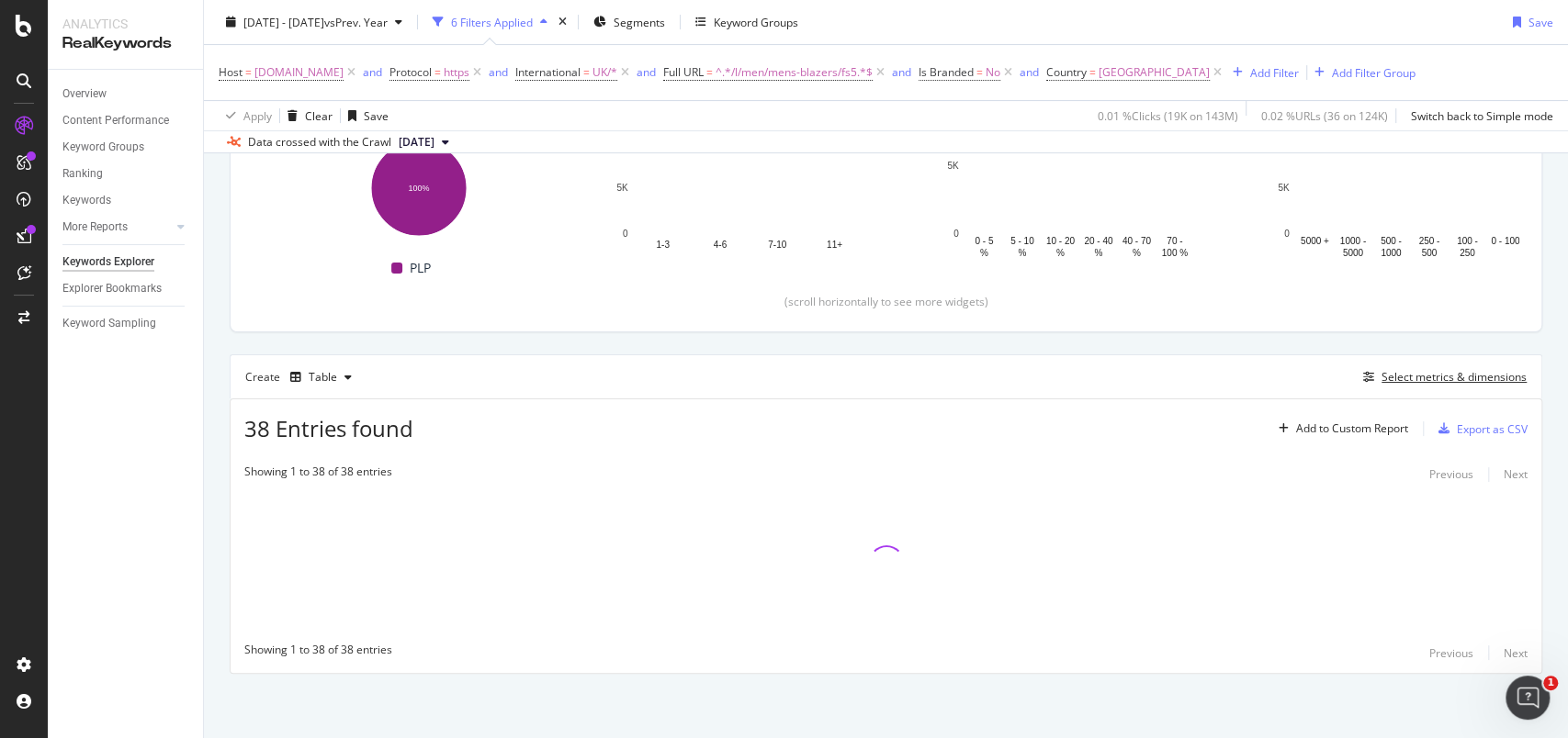
scroll to position [301, 0]
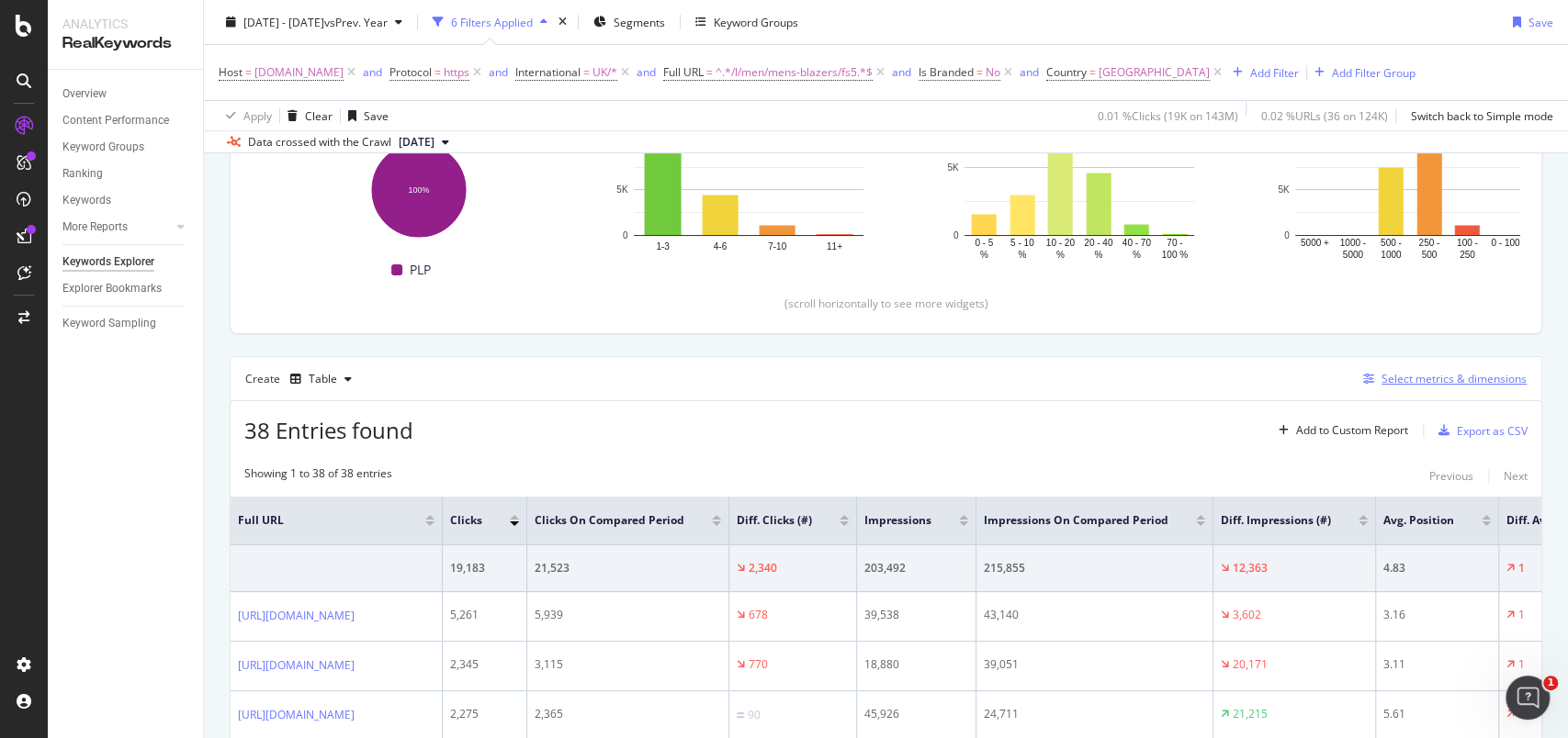
click at [1404, 372] on div "Select metrics & dimensions" at bounding box center [1454, 379] width 145 height 15
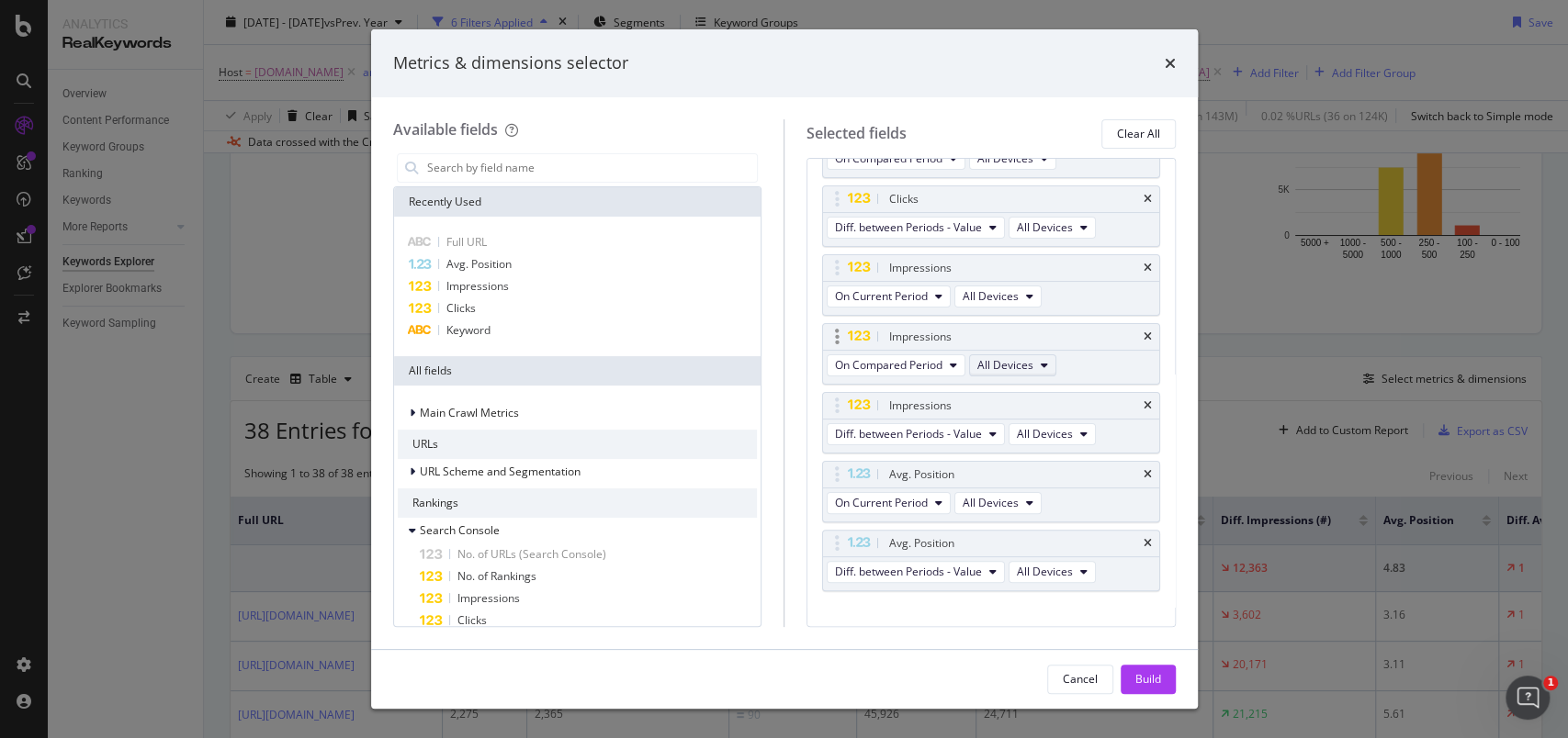
scroll to position [274, 0]
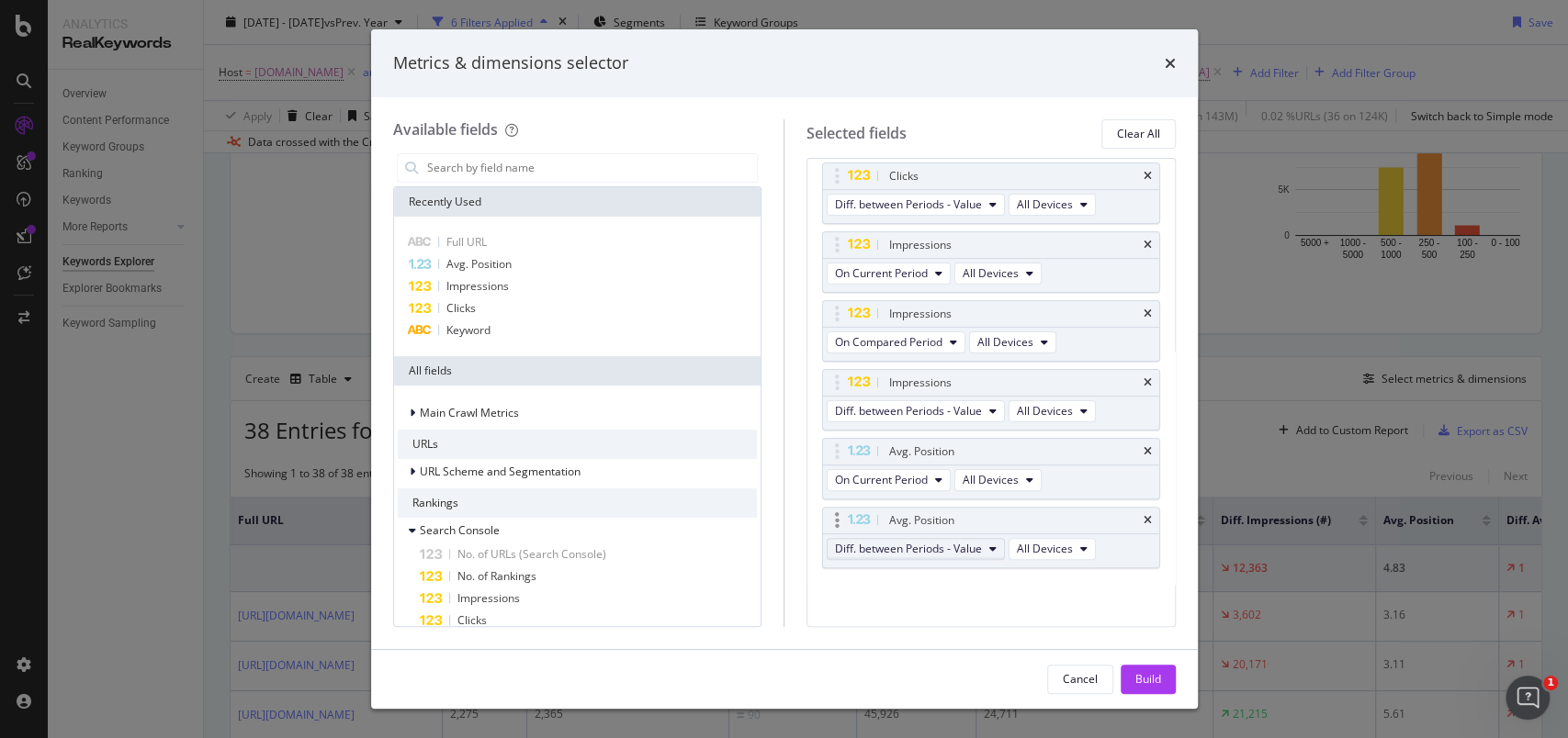
click at [959, 550] on span "Diff. between Periods - Value" at bounding box center [908, 548] width 147 height 15
click at [952, 616] on span "On Compared Period" at bounding box center [930, 612] width 178 height 16
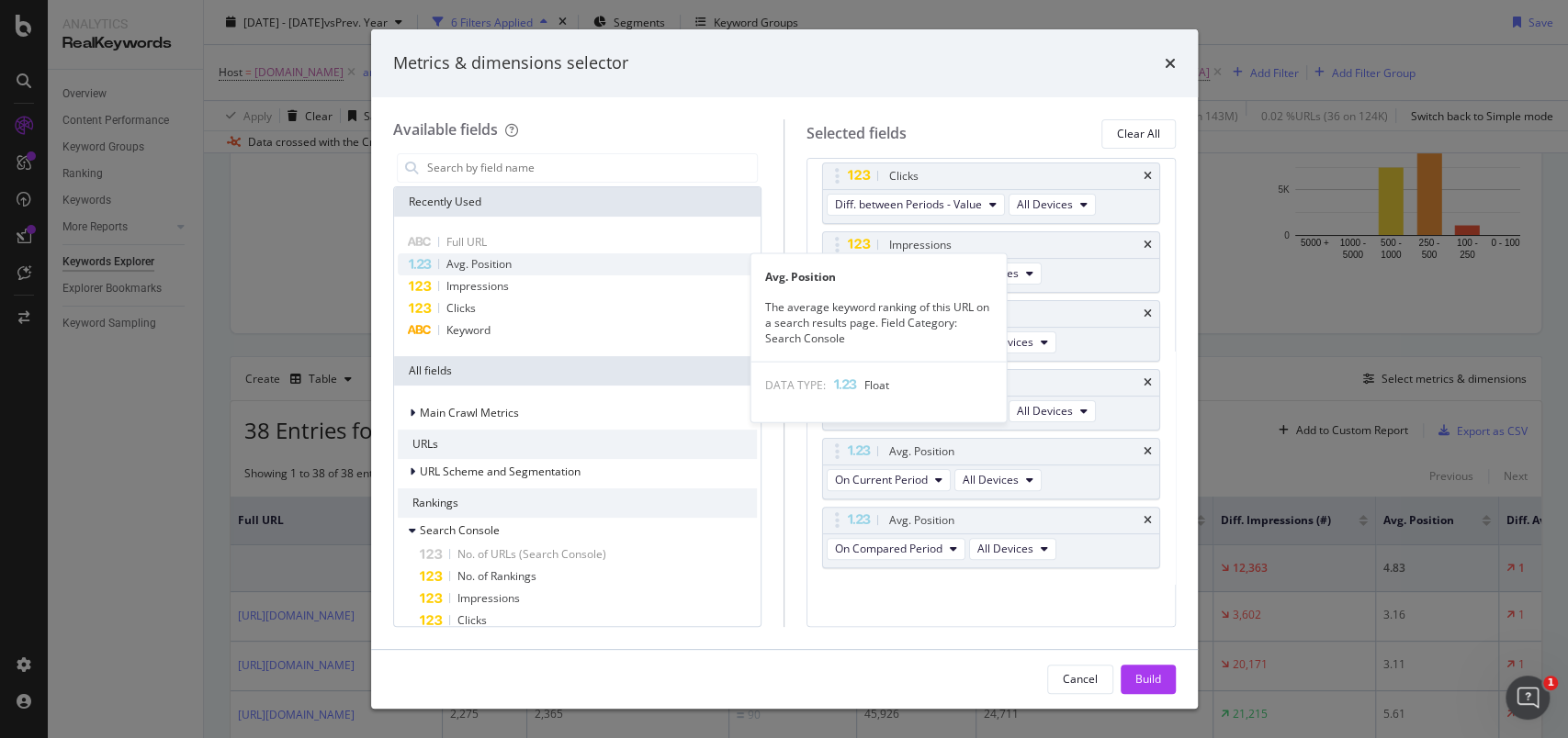
click at [470, 266] on span "Avg. Position" at bounding box center [479, 264] width 65 height 15
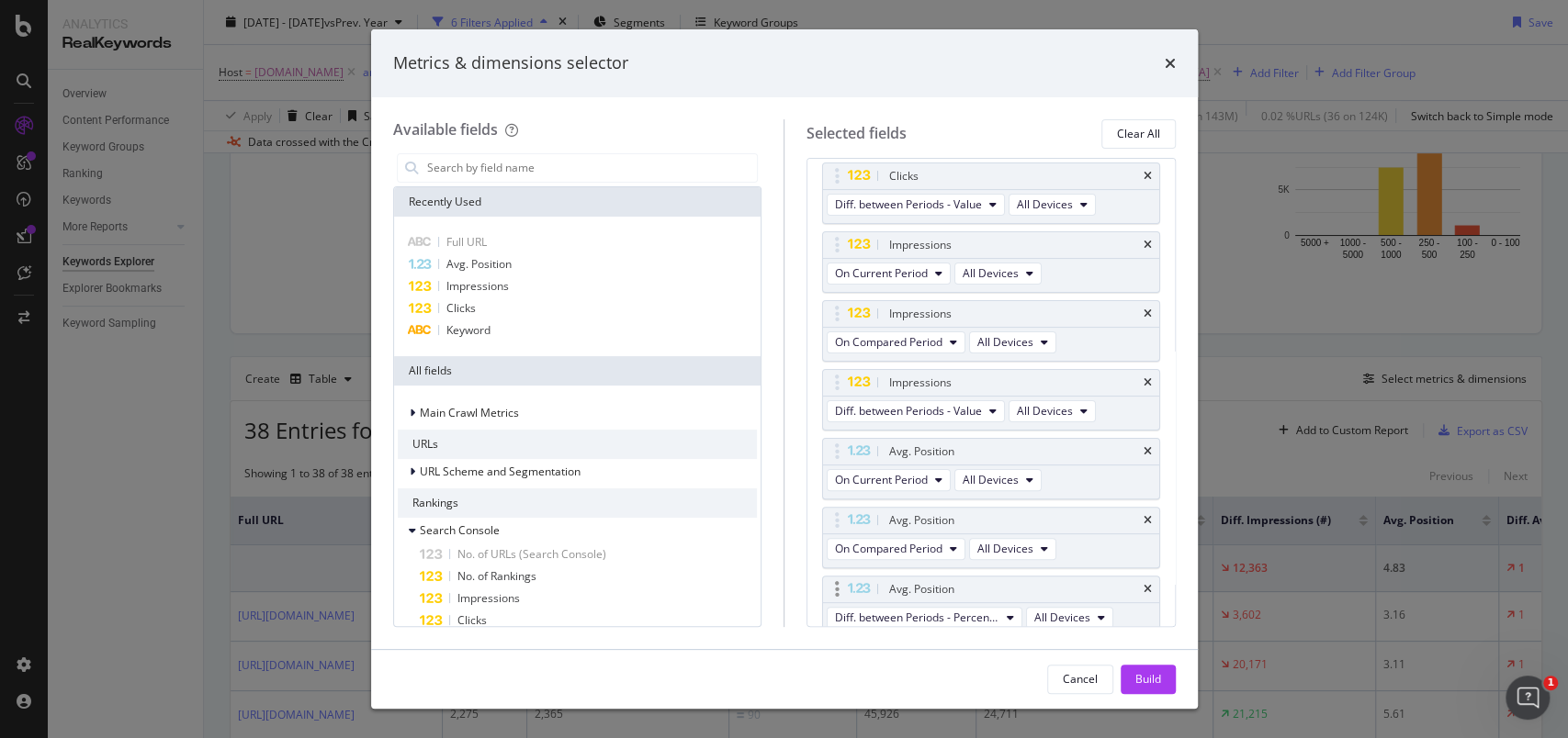
scroll to position [282, 0]
click at [910, 600] on button "Diff. between Periods - Percentage" at bounding box center [925, 610] width 196 height 22
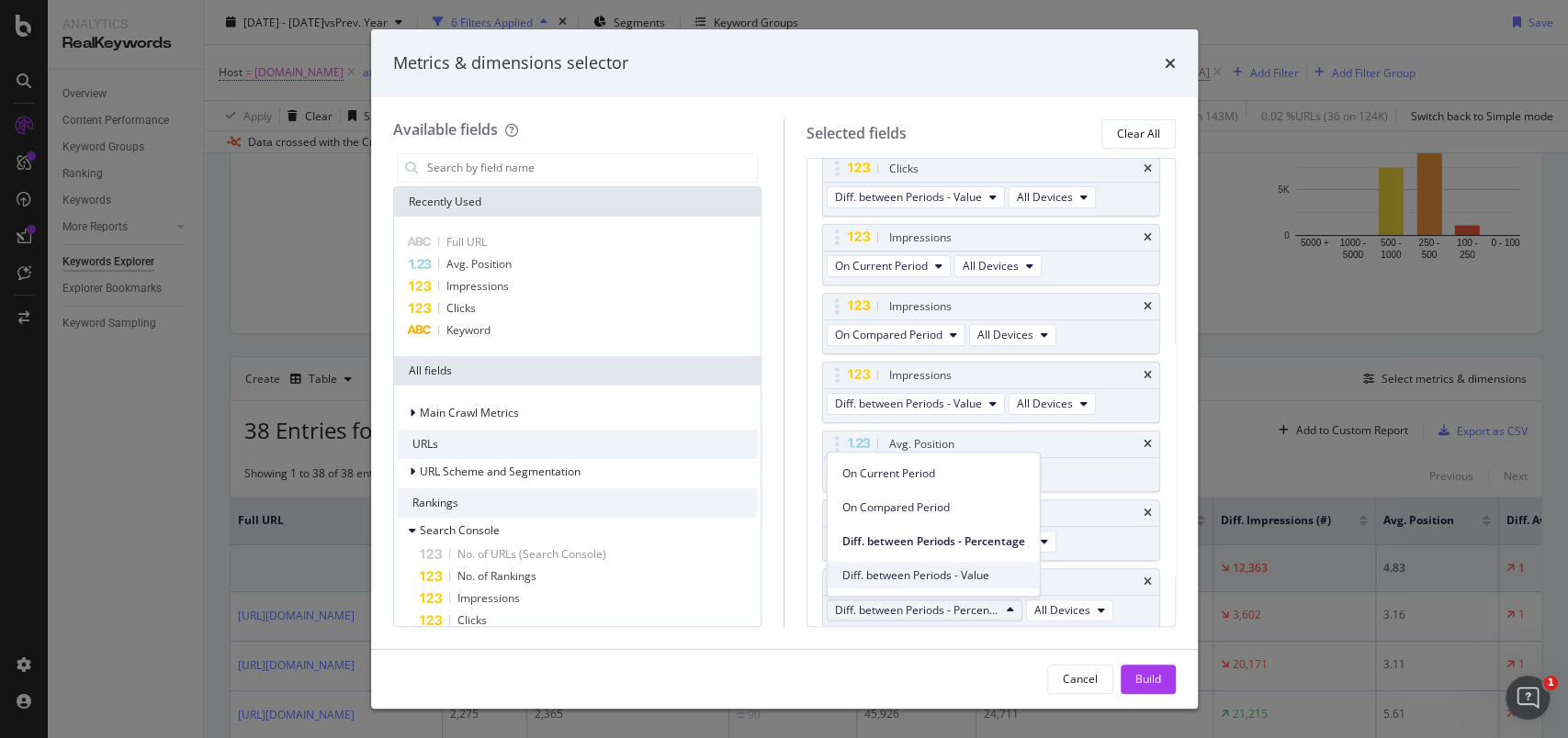
click at [914, 581] on span "Diff. between Periods - Value" at bounding box center [933, 575] width 182 height 16
click at [1140, 673] on div "Build" at bounding box center [1147, 678] width 26 height 15
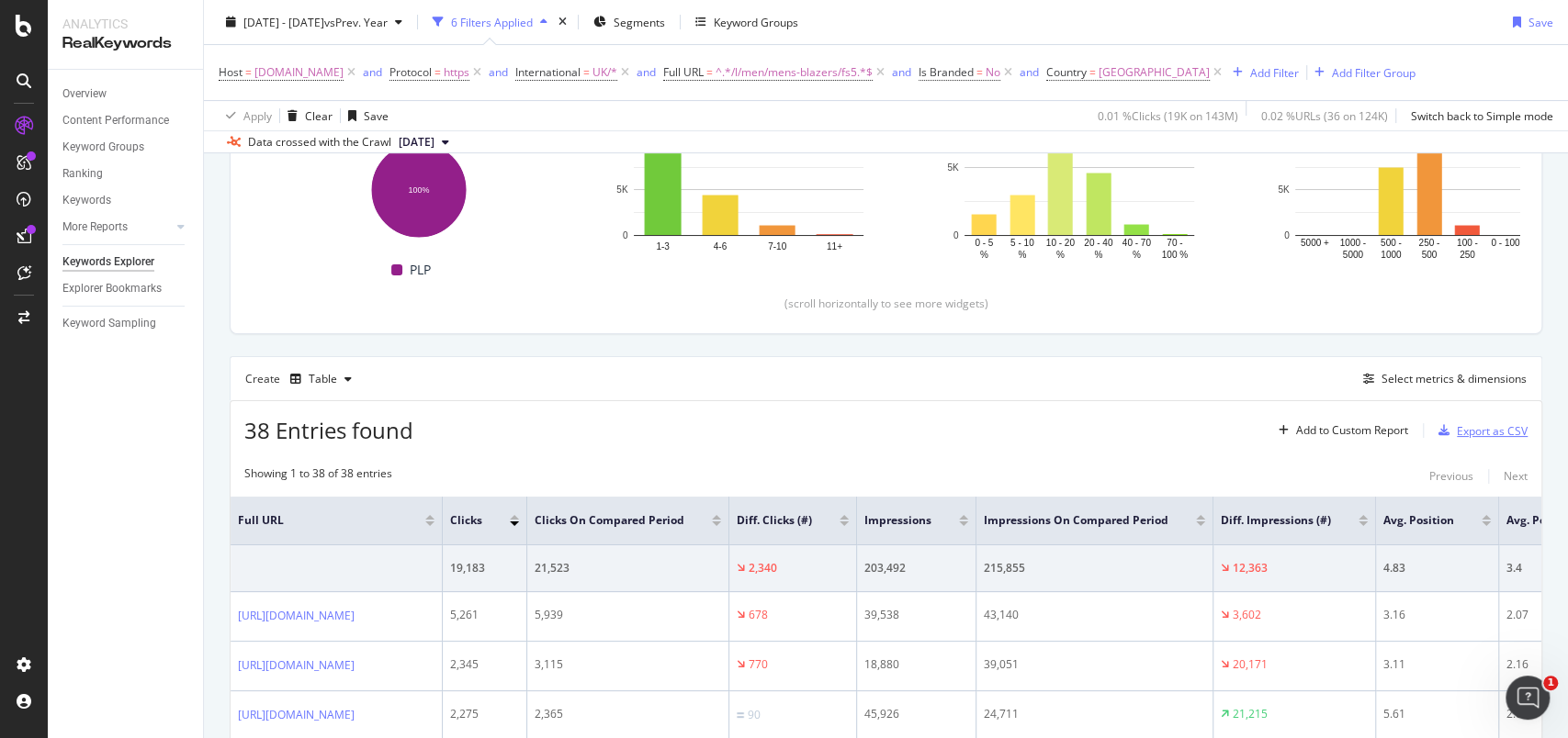
click at [1482, 435] on div "Export as CSV" at bounding box center [1492, 431] width 71 height 15
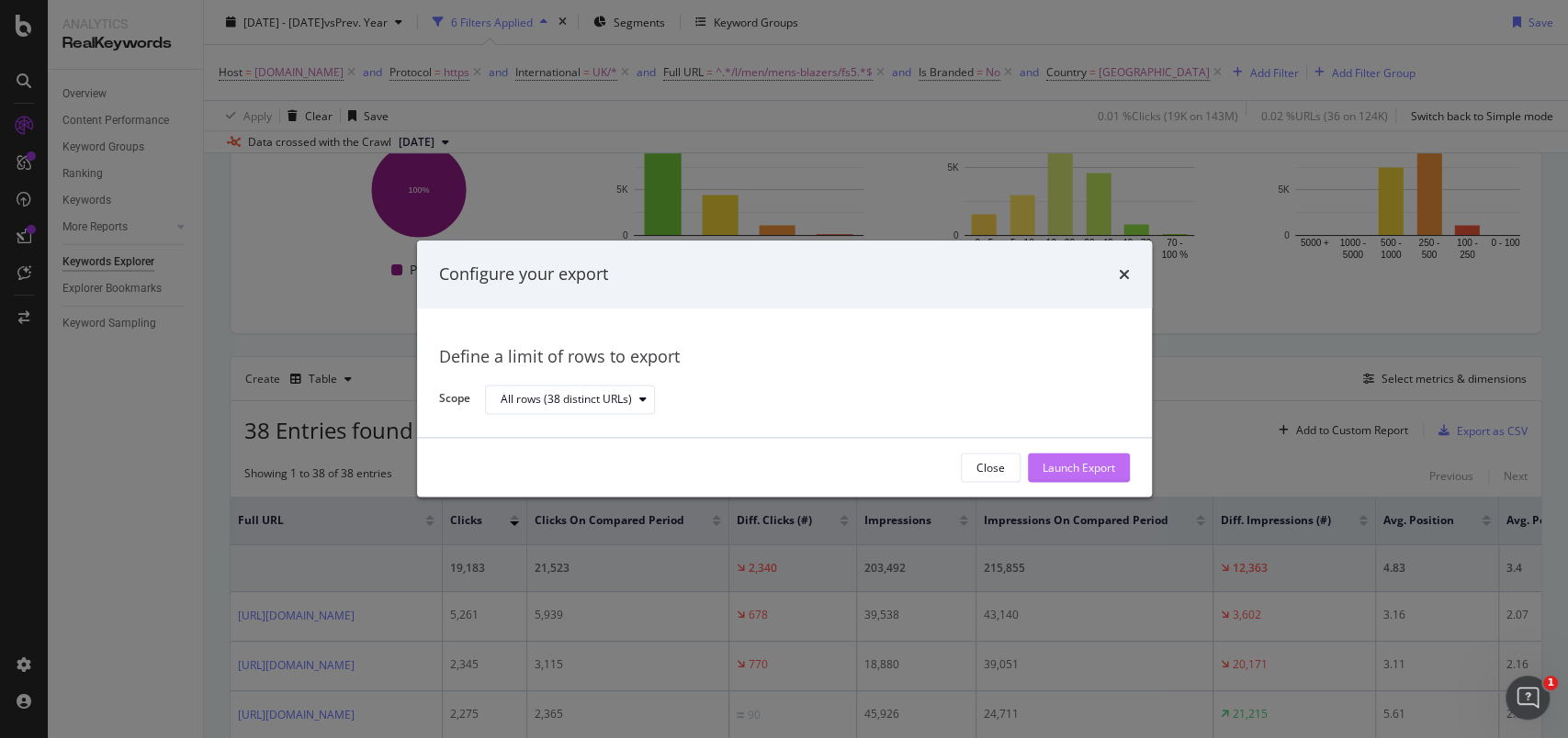
click at [1084, 460] on div "Launch Export" at bounding box center [1079, 467] width 73 height 15
